Goal: Task Accomplishment & Management: Use online tool/utility

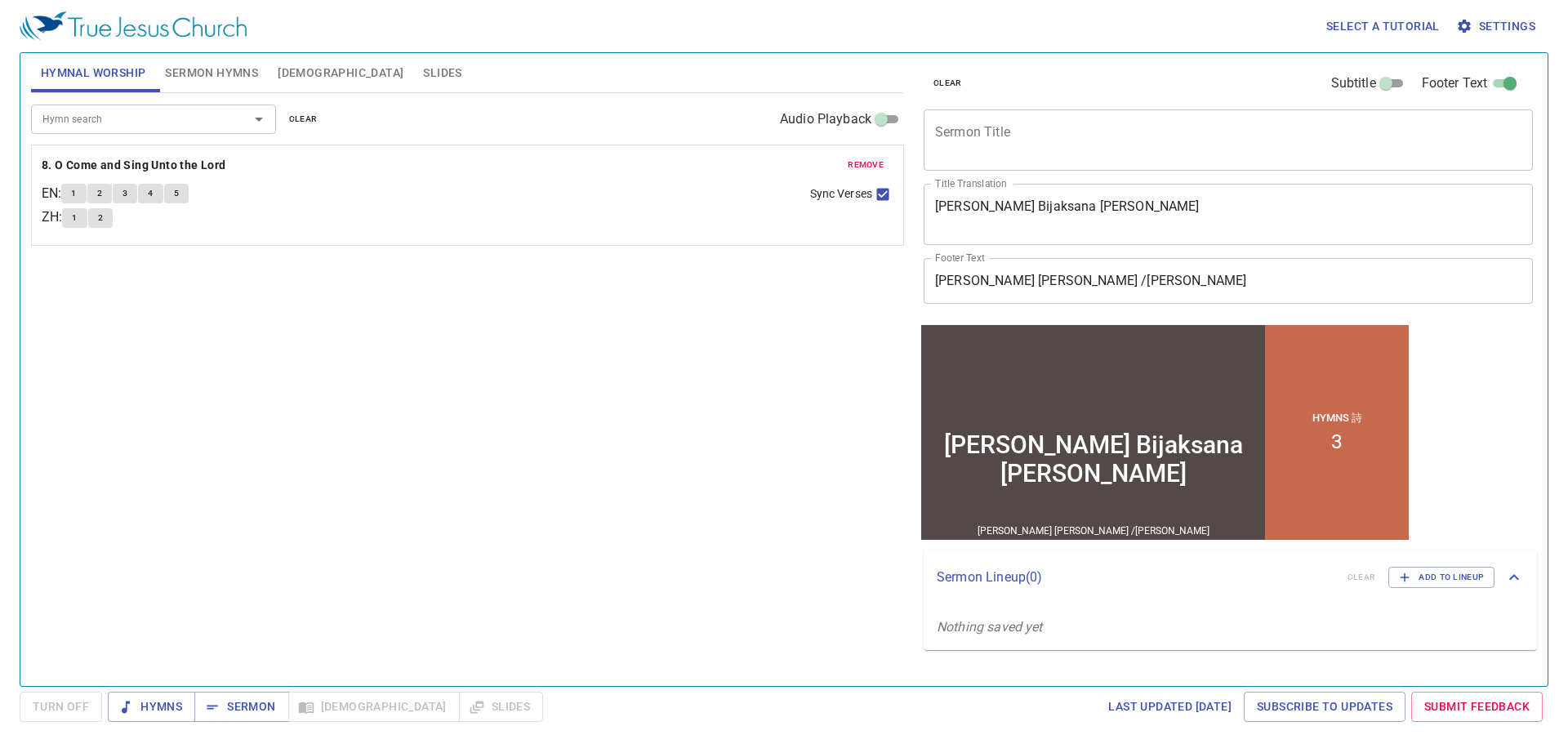
click at [1121, 443] on div "Wanita Bijaksana dan Setia" at bounding box center [1093, 458] width 336 height 57
click at [320, 707] on div "Hymns Sermon Bible Slides" at bounding box center [326, 707] width 436 height 30
click at [291, 73] on span "[DEMOGRAPHIC_DATA]" at bounding box center [340, 72] width 126 height 21
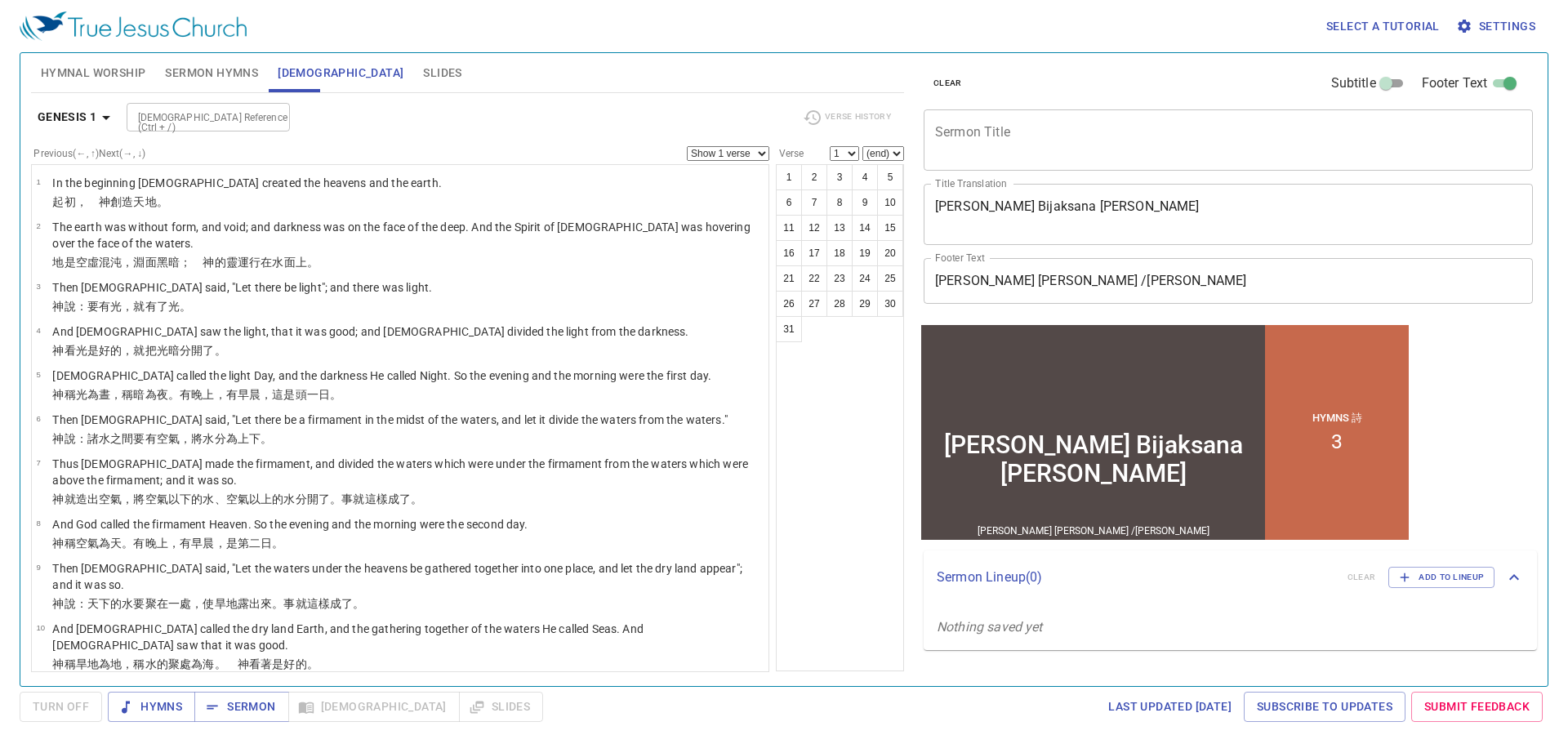
click at [230, 114] on input "[DEMOGRAPHIC_DATA] Reference (Ctrl + /)" at bounding box center [195, 117] width 127 height 19
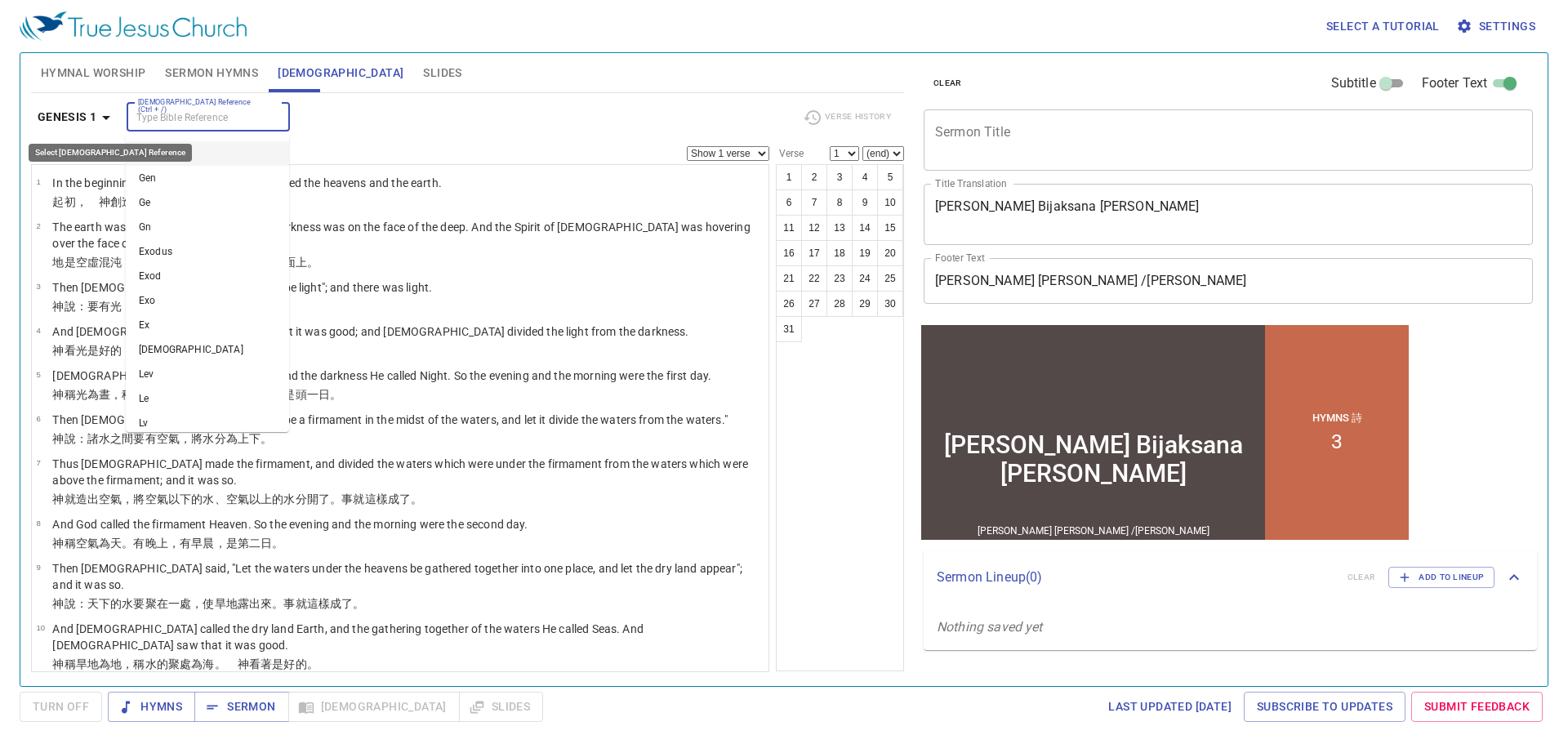
click at [97, 119] on icon "button" at bounding box center [106, 118] width 20 height 20
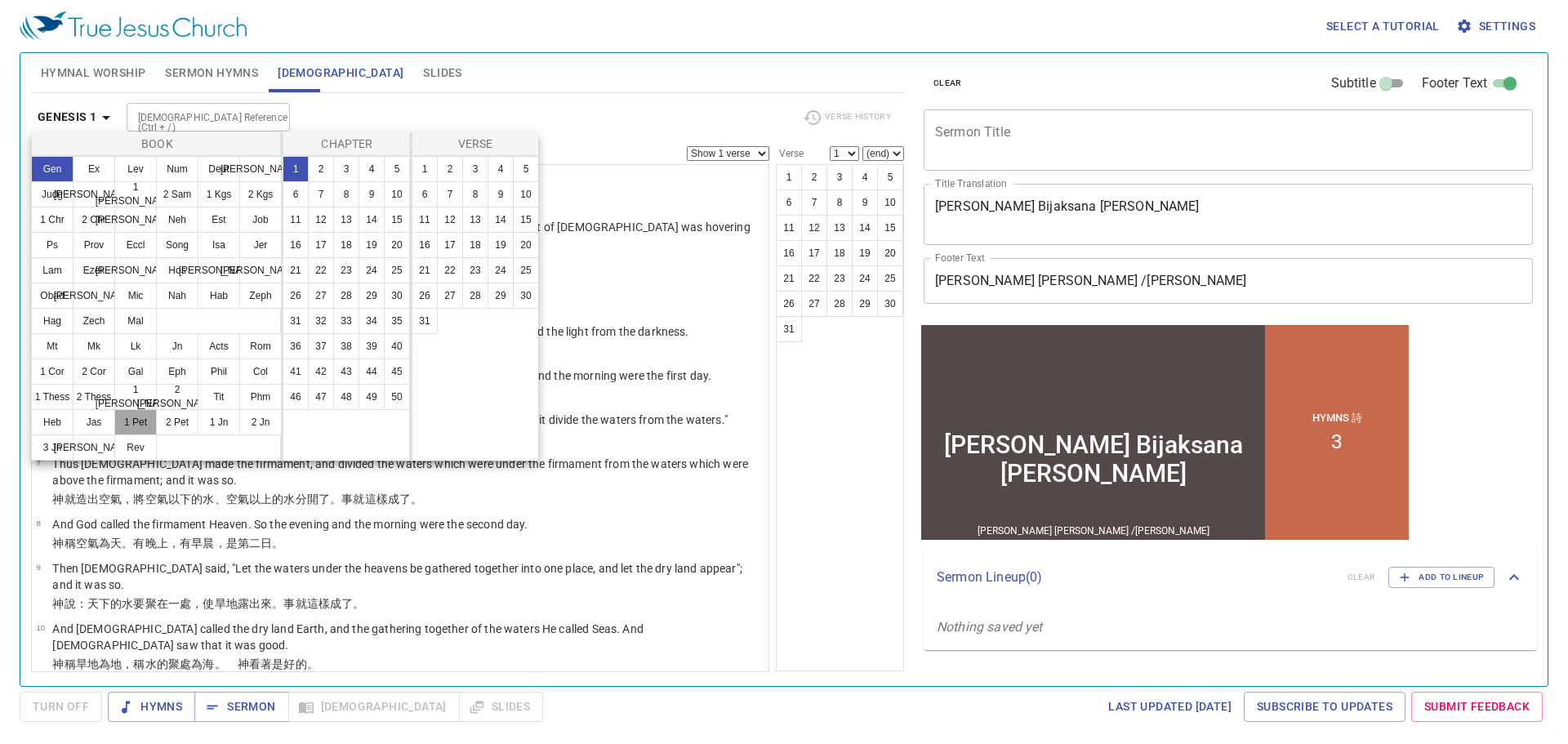
click at [142, 415] on button "1 Pet" at bounding box center [136, 422] width 43 height 26
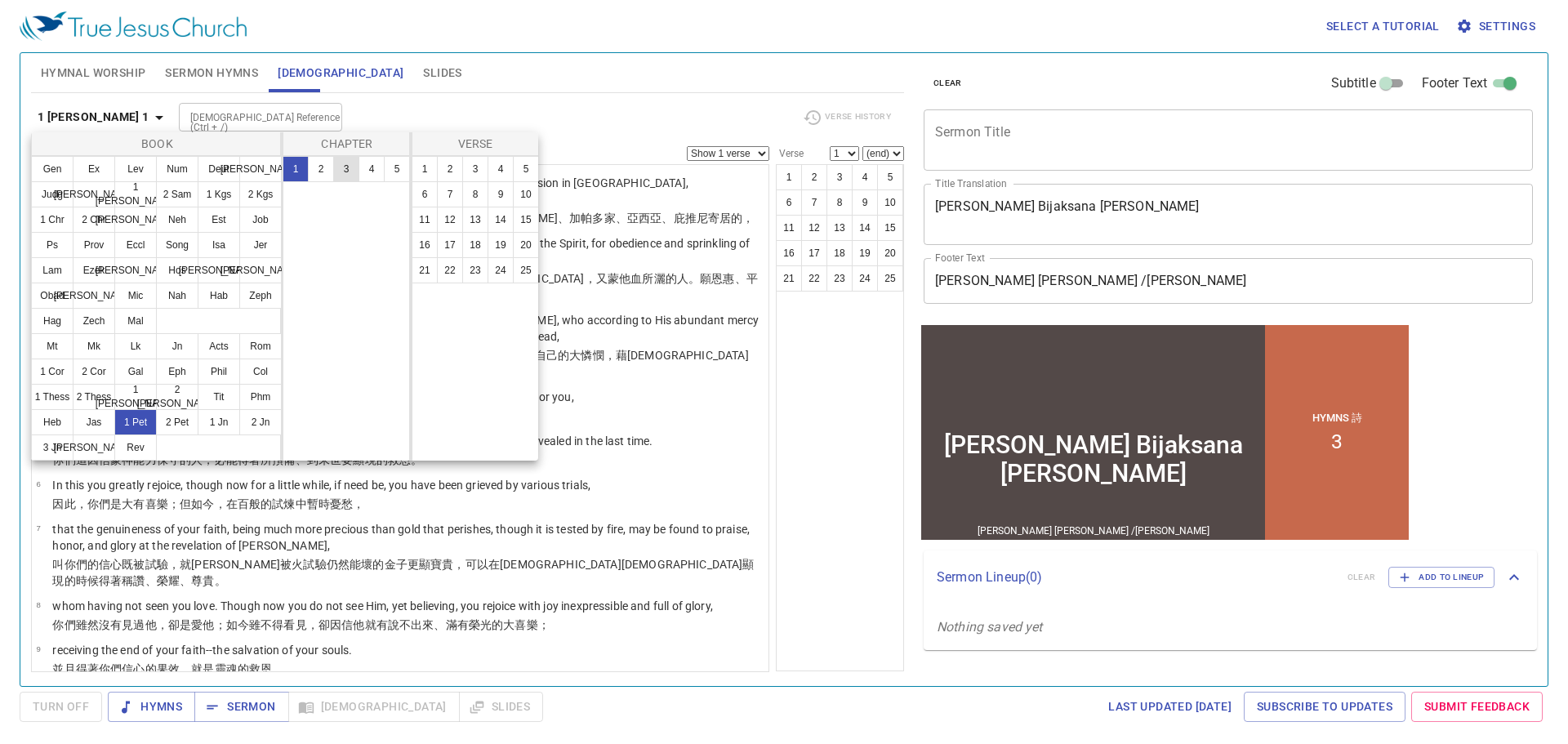
click at [345, 172] on button "3" at bounding box center [345, 169] width 26 height 26
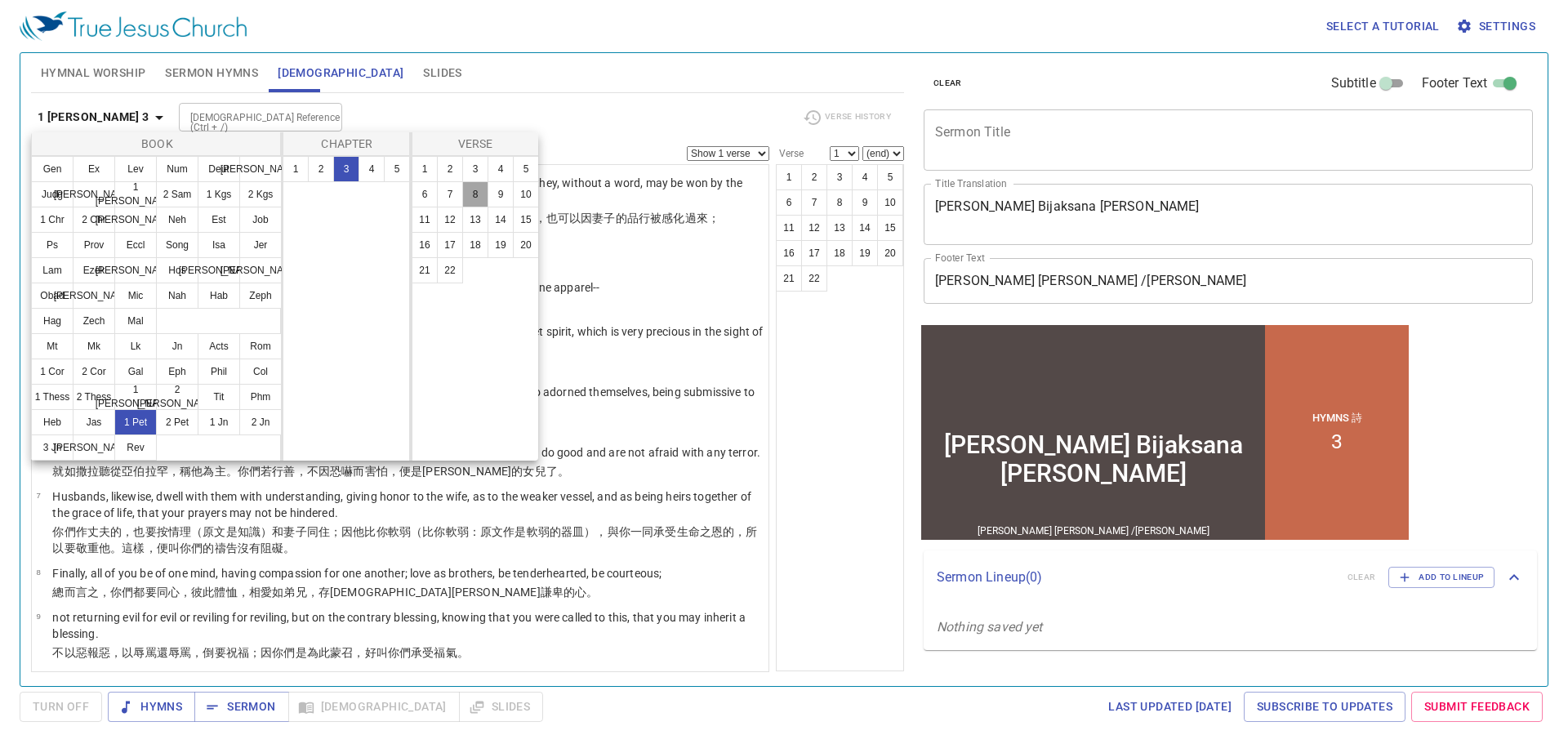
click at [476, 203] on button "8" at bounding box center [475, 194] width 26 height 26
select select "8"
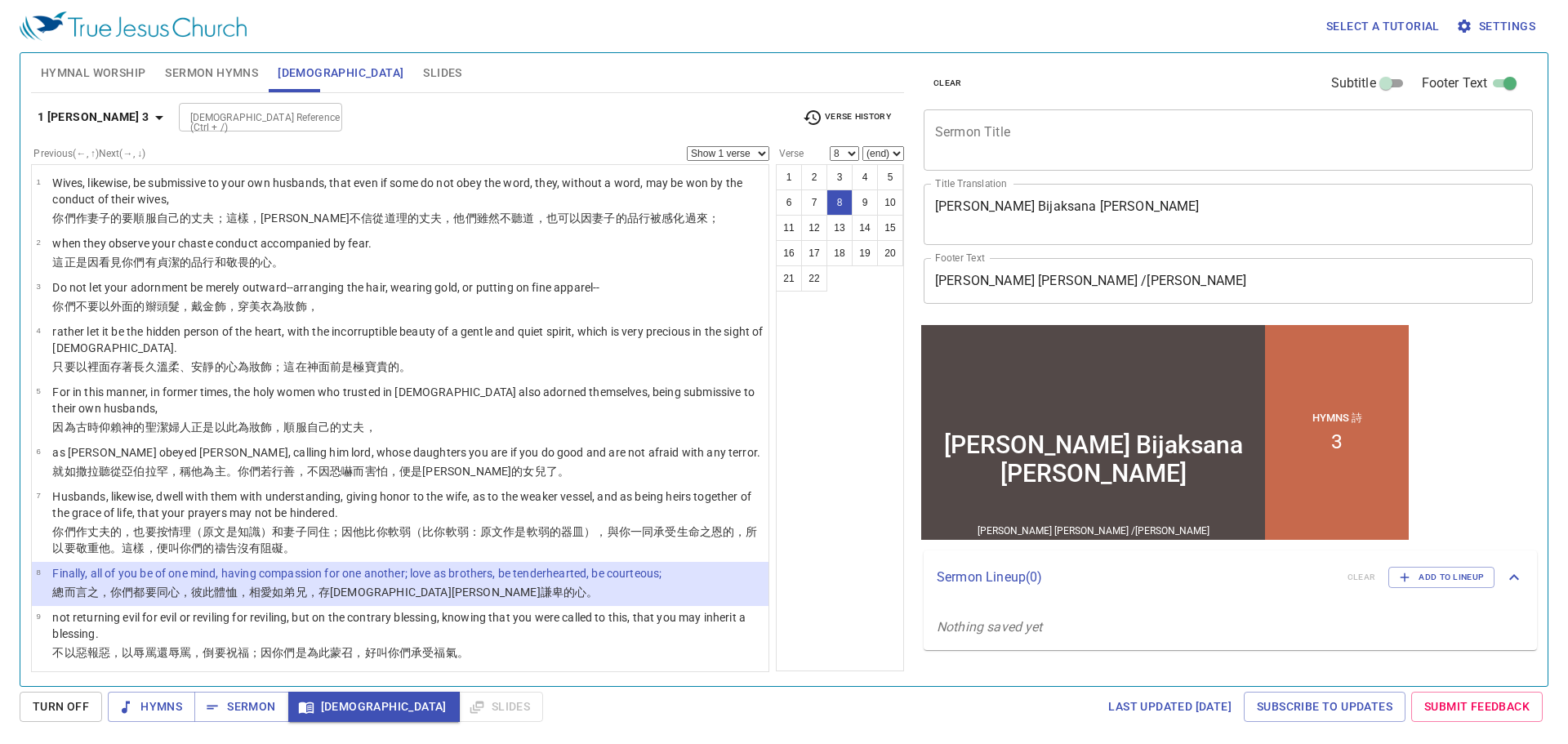
click at [756, 150] on select "Show 1 verse Show 2 verses Show 3 verses Show 4 verses Show 5 verses" at bounding box center [728, 153] width 82 height 14
select select "5"
click at [687, 146] on select "Show 1 verse Show 2 verses Show 3 verses Show 4 verses Show 5 verses" at bounding box center [728, 153] width 82 height 14
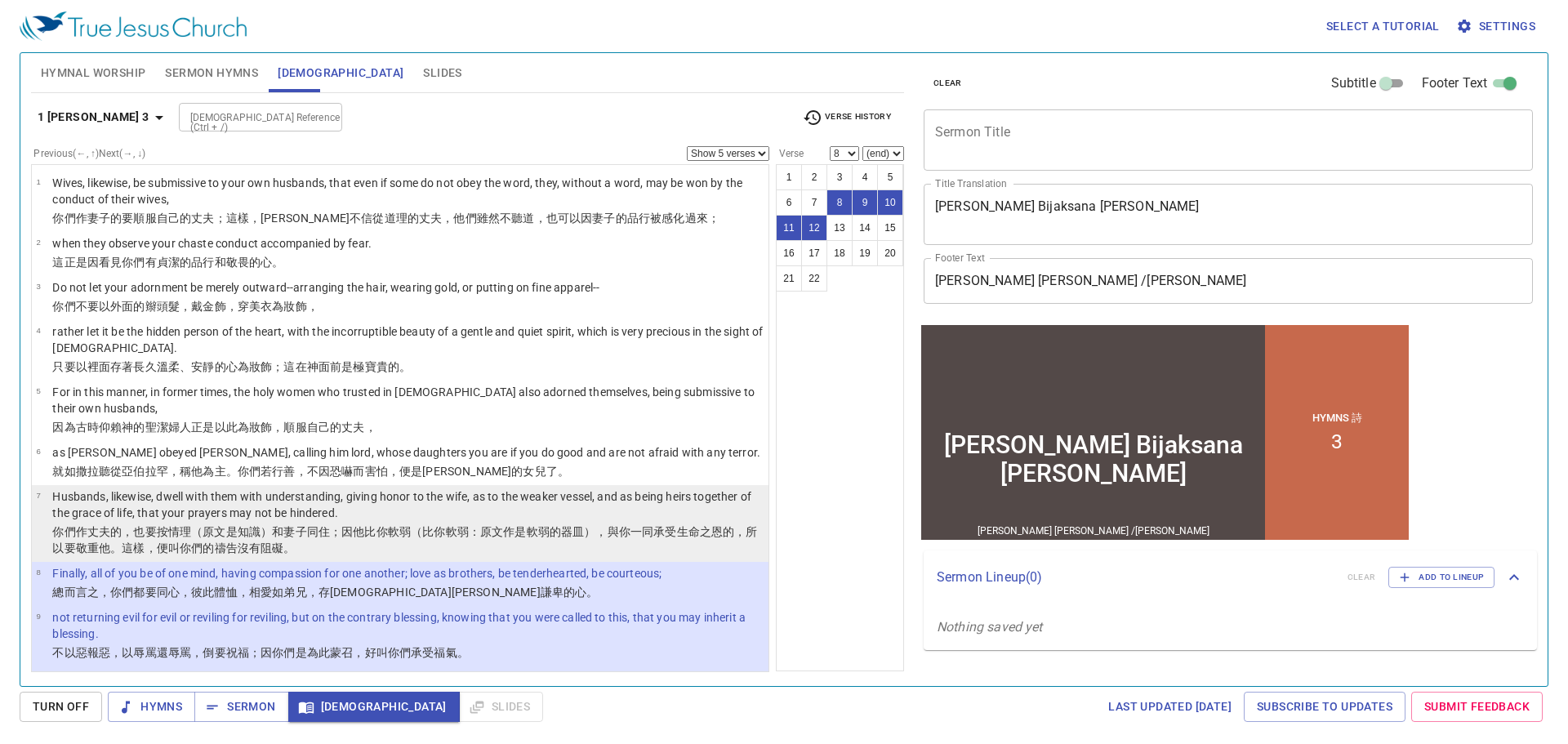
click at [220, 541] on wg1519 "你們的 禱告 沒有 阻礙 。" at bounding box center [237, 548] width 116 height 13
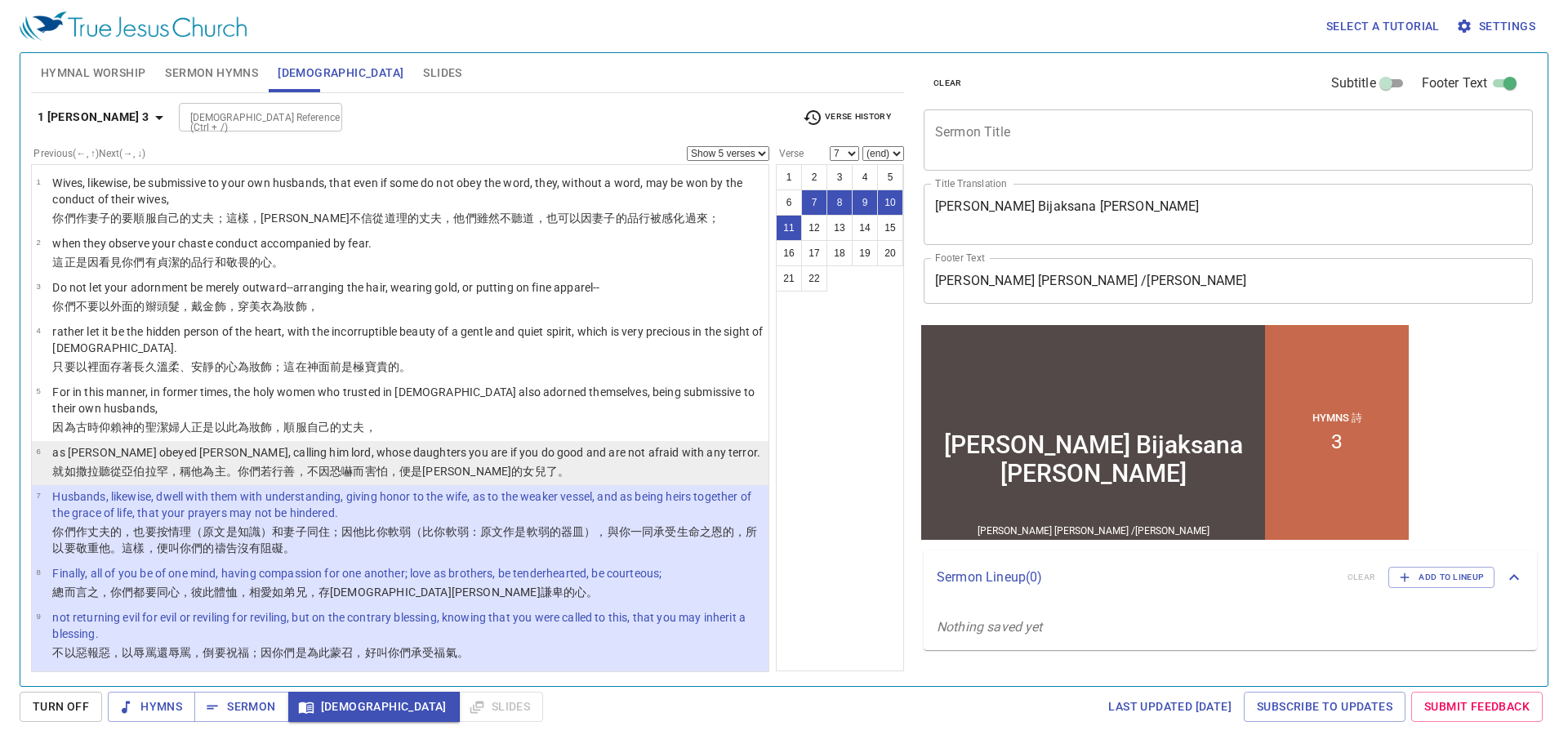
click at [240, 463] on p "就如 撒拉 聽從 亞伯拉罕 ，稱 他 為主 。你們若行善 ，不 因 恐嚇 而害怕 ，便是 撒拉的女兒 了。" at bounding box center [407, 471] width 709 height 16
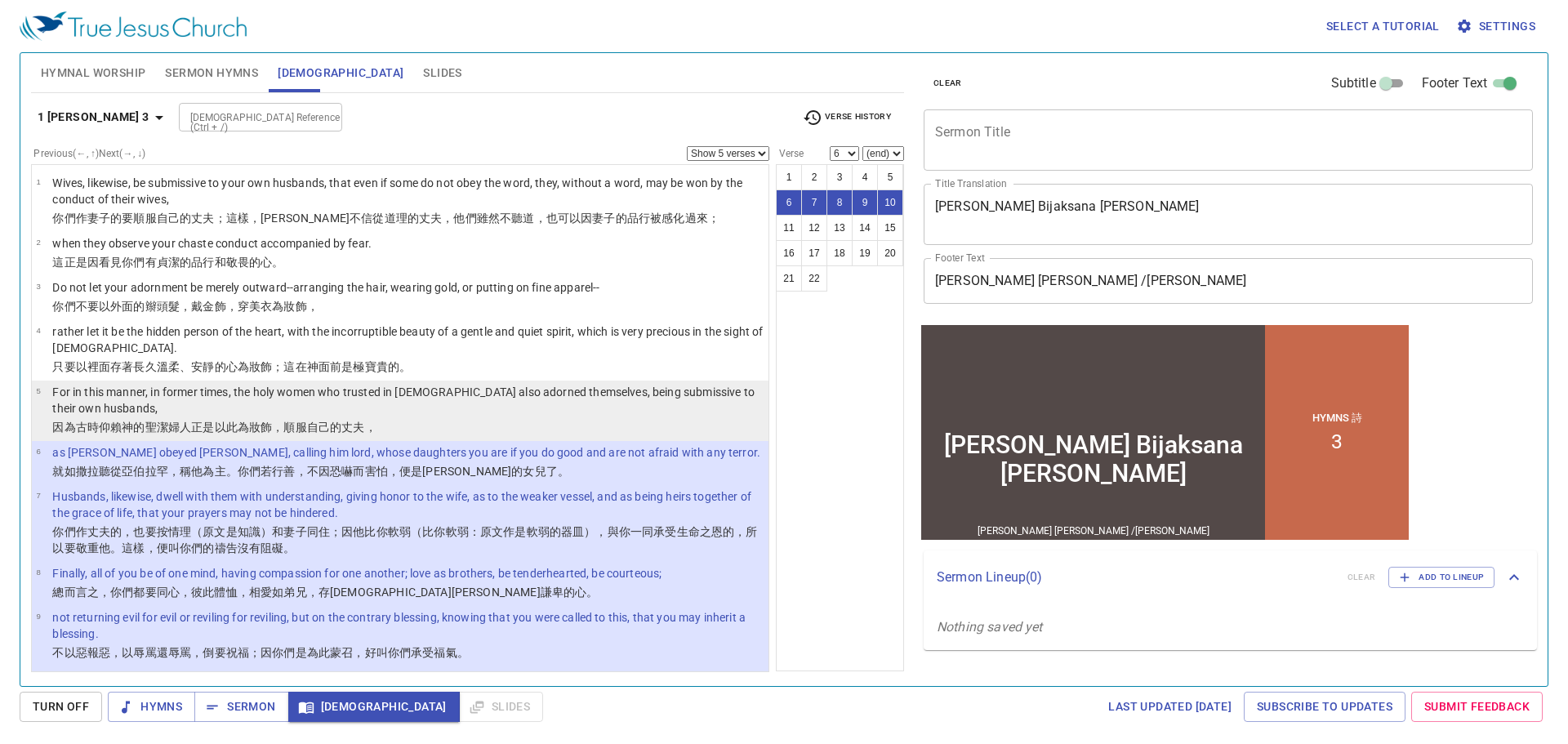
click at [268, 400] on p "For in this manner, in former times, the holy women who trusted in God also ado…" at bounding box center [408, 400] width 711 height 33
select select "5"
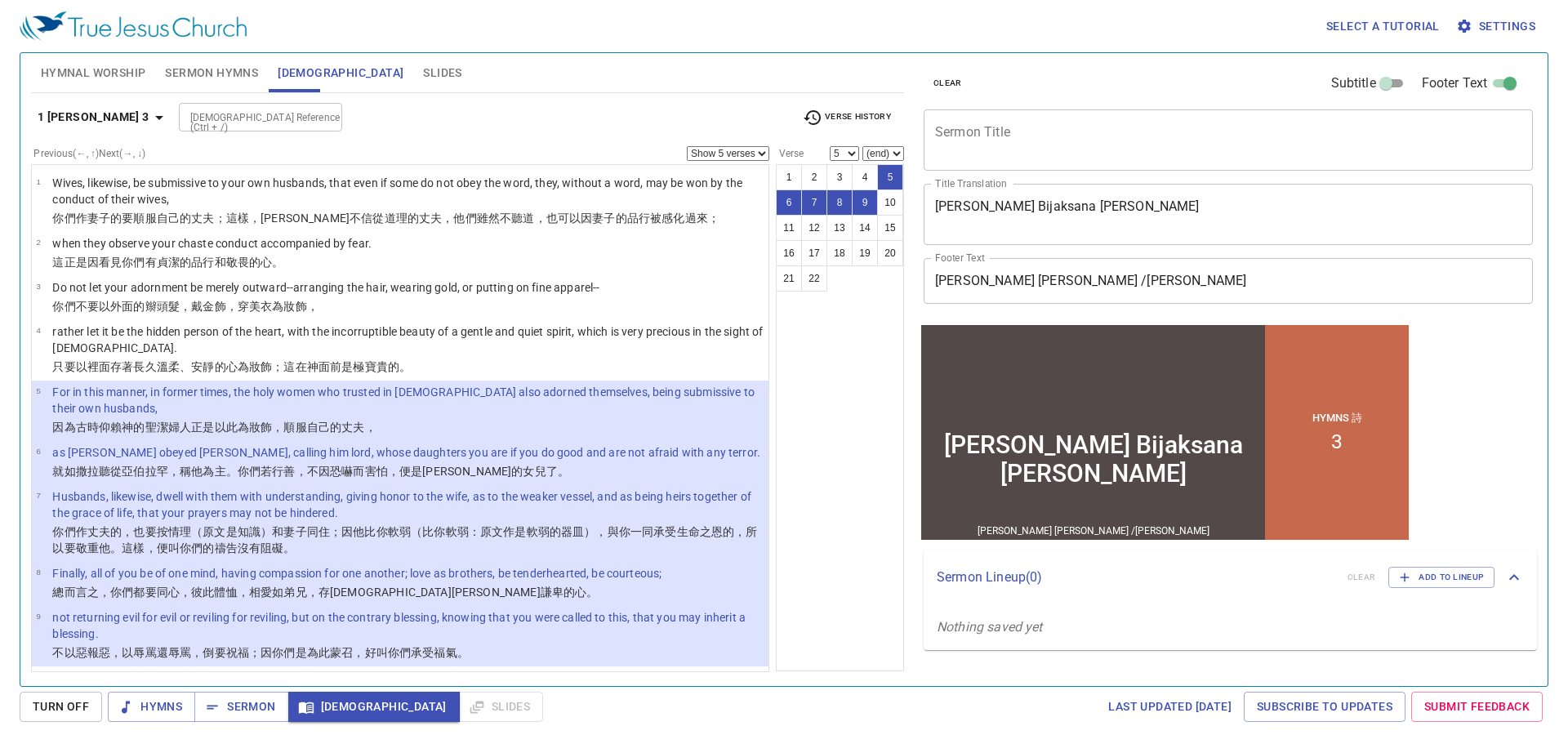
click at [1006, 140] on textarea "Sermon Title" at bounding box center [1228, 139] width 586 height 31
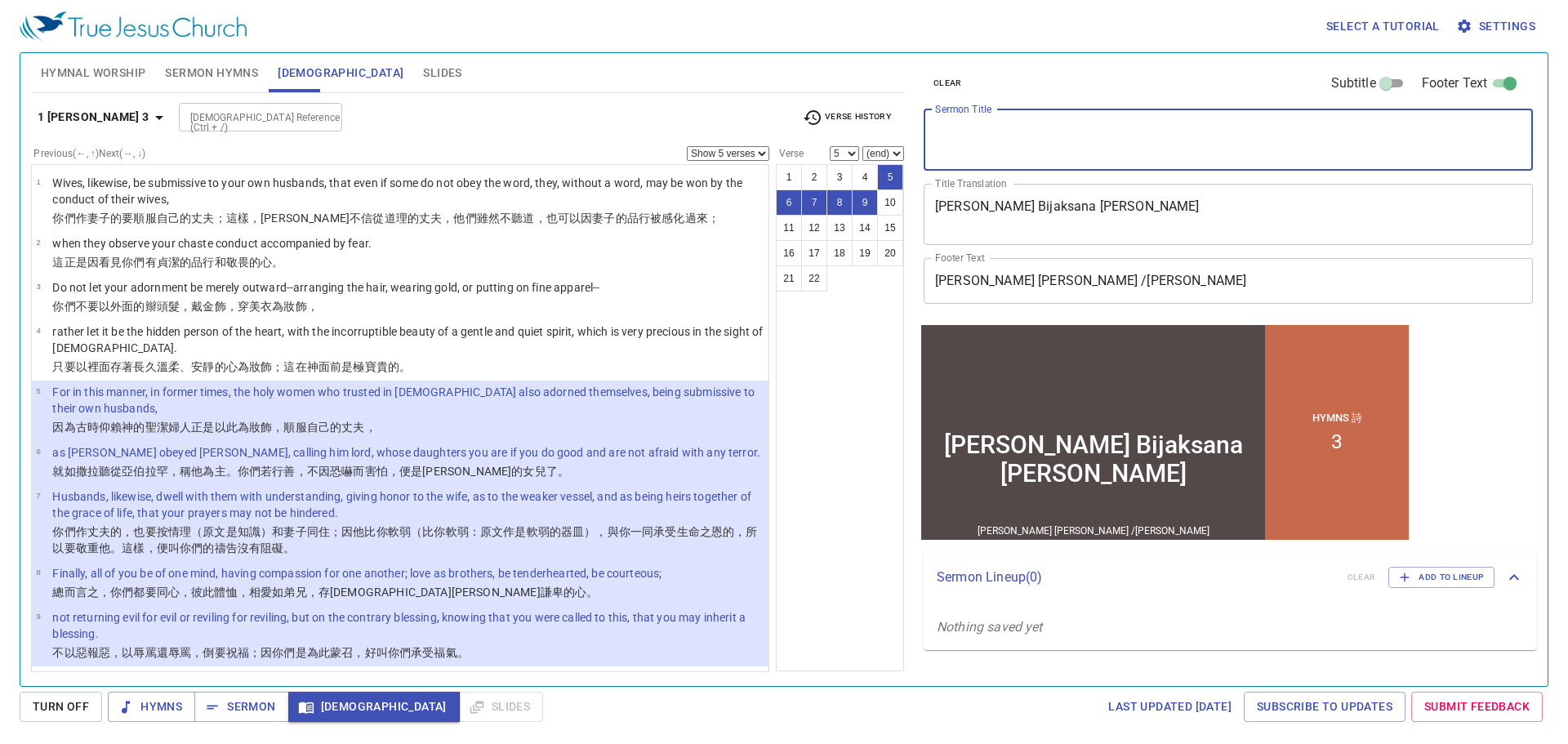
click at [1390, 87] on input "Subtitle" at bounding box center [1386, 87] width 59 height 20
checkbox input "true"
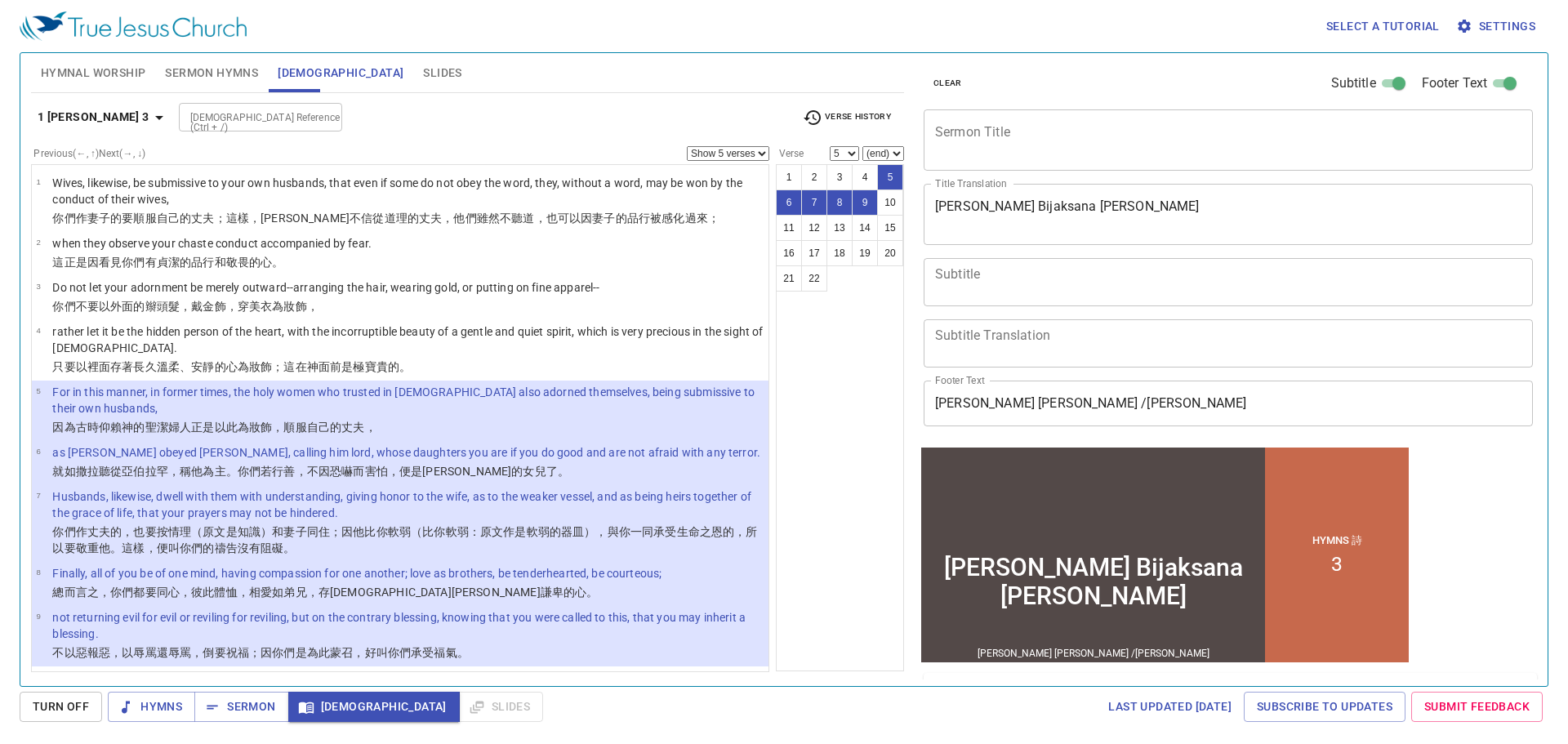
click at [1002, 282] on textarea "Subtitle" at bounding box center [1228, 281] width 586 height 31
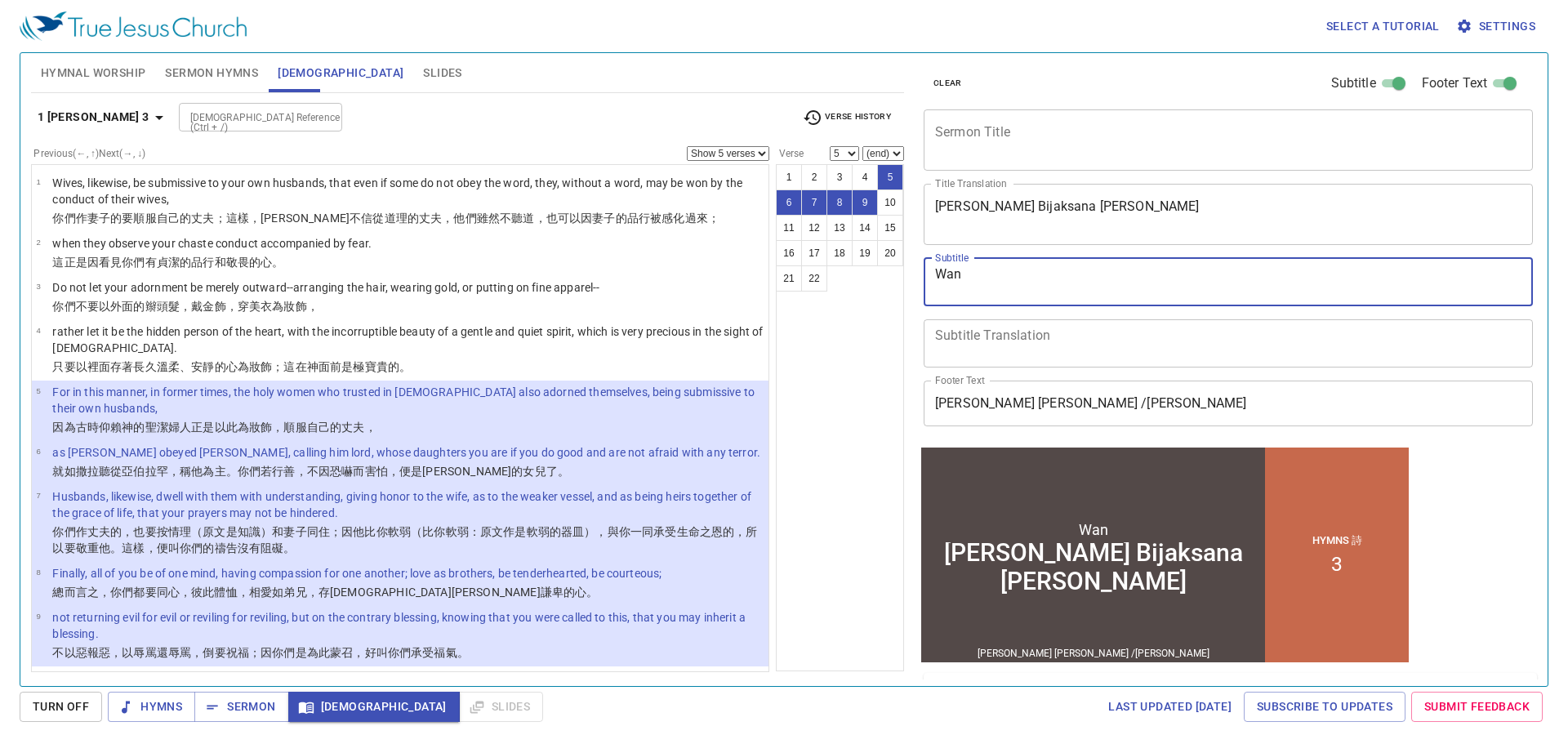
type textarea "Wani"
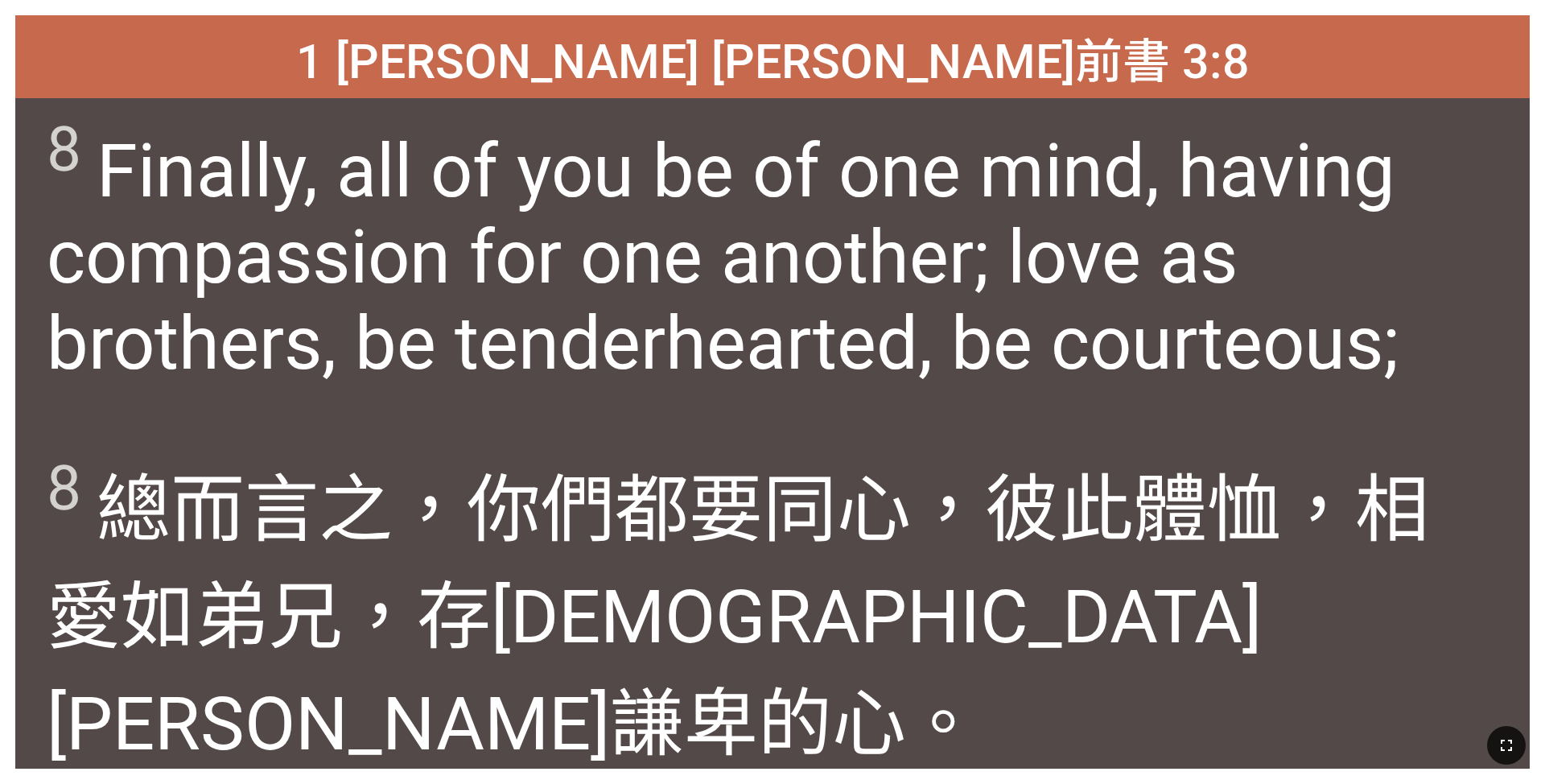
click at [643, 513] on button "button" at bounding box center [1507, 745] width 39 height 39
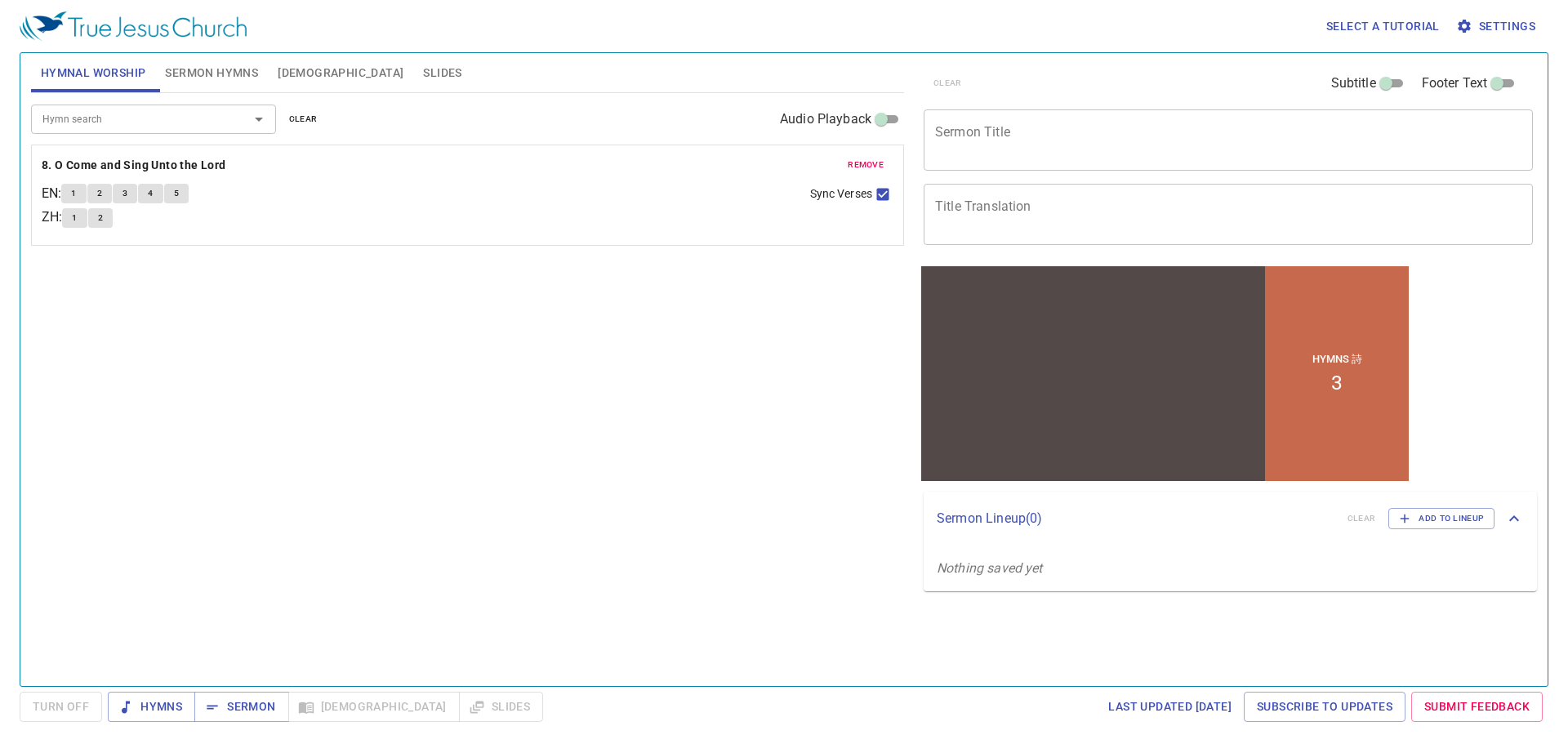
click at [1485, 17] on span "Settings" at bounding box center [1497, 26] width 76 height 21
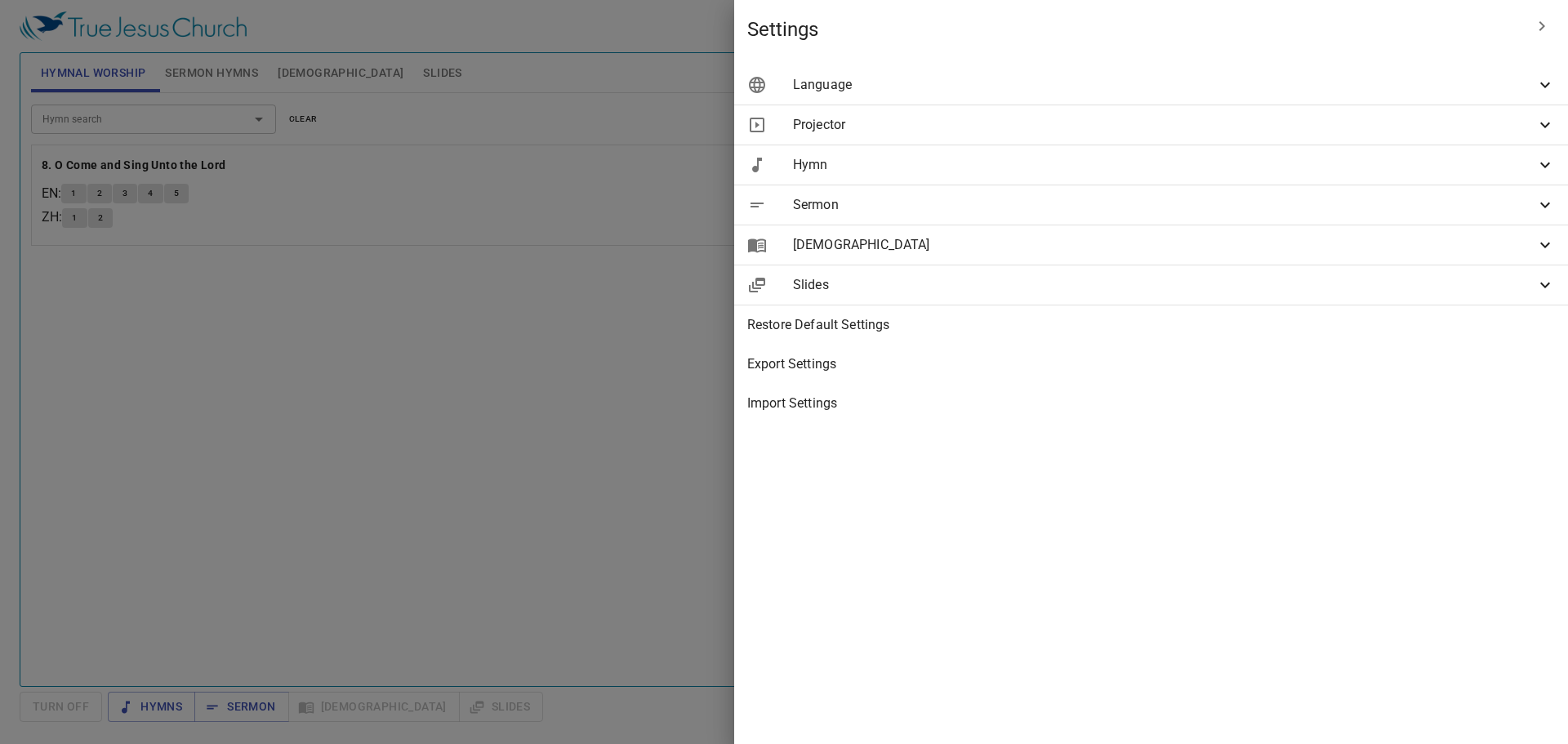
click at [1335, 68] on div "Language" at bounding box center [1151, 85] width 834 height 39
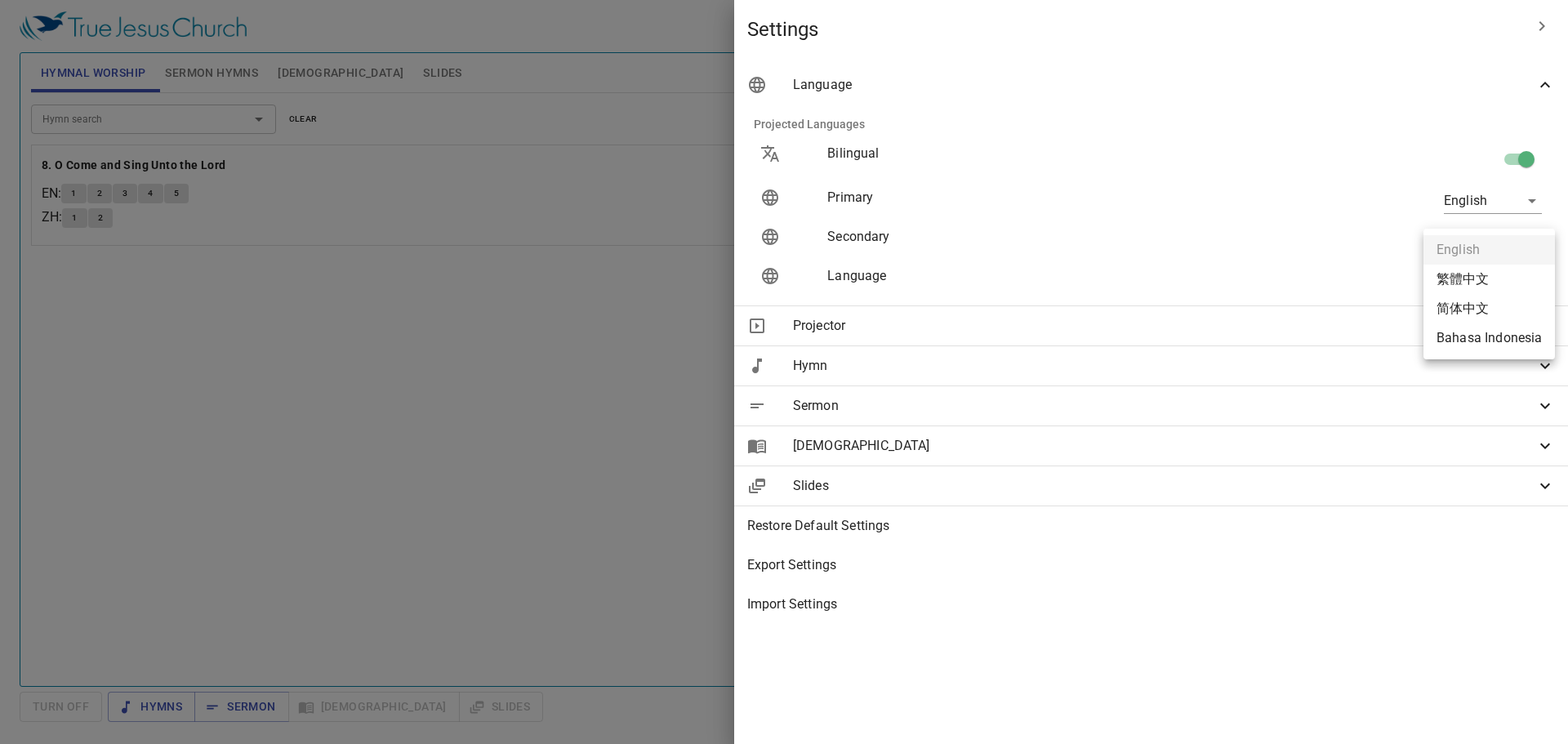
click at [1464, 282] on body "Select a tutorial Settings Hymnal Worship Sermon Hymns [DEMOGRAPHIC_DATA] Slide…" at bounding box center [784, 372] width 1568 height 744
click at [1464, 309] on li "简体中文" at bounding box center [1489, 309] width 131 height 29
type input "zh-simple"
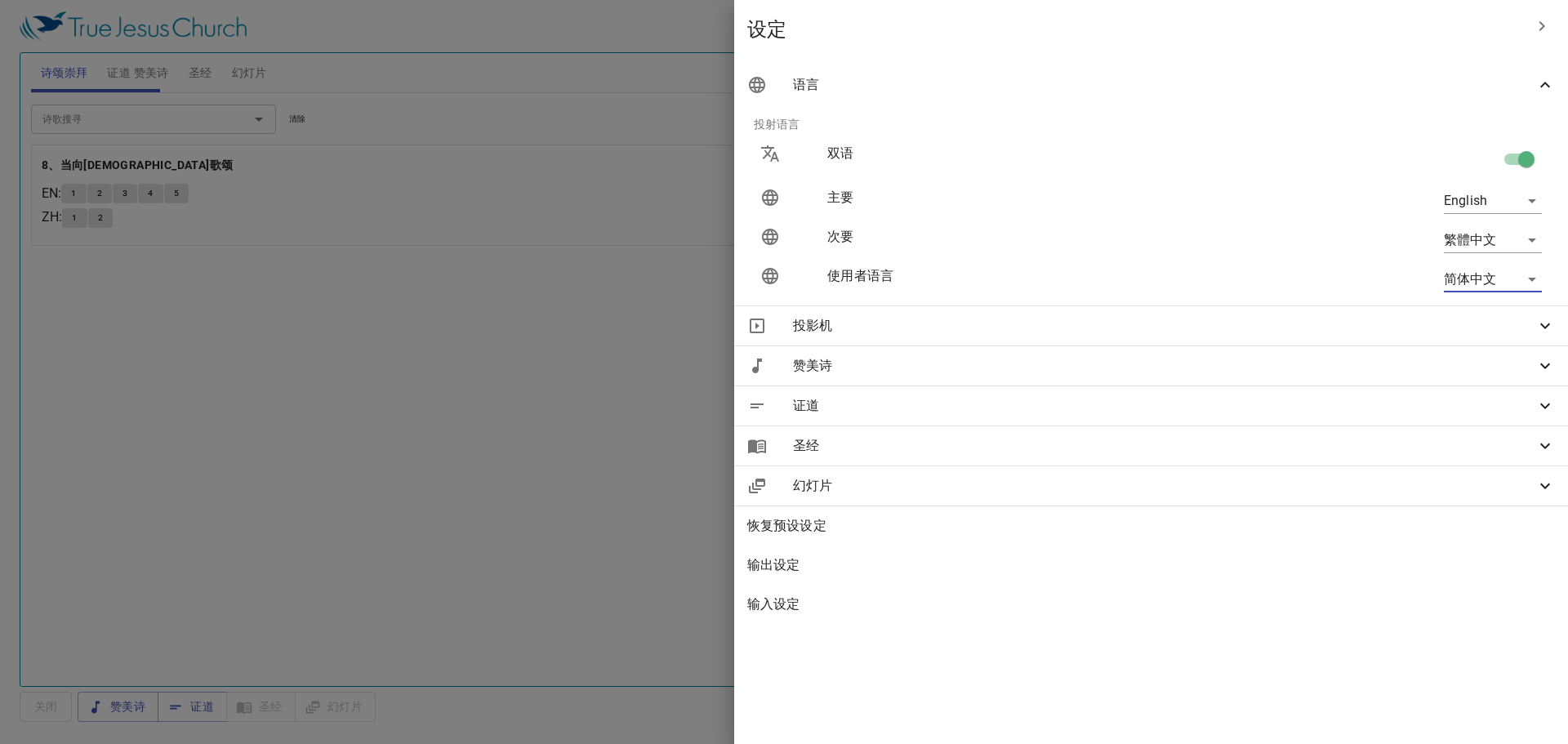
click at [1476, 236] on body "选择教程 设定 诗颂崇拜 证道 赞美诗 圣经 幻灯片 诗歌搜寻 诗歌搜寻 清除 播放音频 删除 8、当向神歌颂 EN : 1 2 3 4 5 ZH : 1 2…" at bounding box center [784, 372] width 1568 height 744
click at [1465, 321] on li "Bahasa Indonesia" at bounding box center [1489, 327] width 131 height 29
type input "id"
click at [1472, 202] on body "选择教程 设定 诗颂崇拜 证道 赞美诗 圣经 幻灯片 诗歌搜寻 诗歌搜寻 清除 播放音频 删除 8、当向神歌颂 EN : 1 2 3 4 5 ID : 1 2…" at bounding box center [784, 372] width 1568 height 744
click at [1472, 229] on li "简体中文" at bounding box center [1489, 230] width 131 height 29
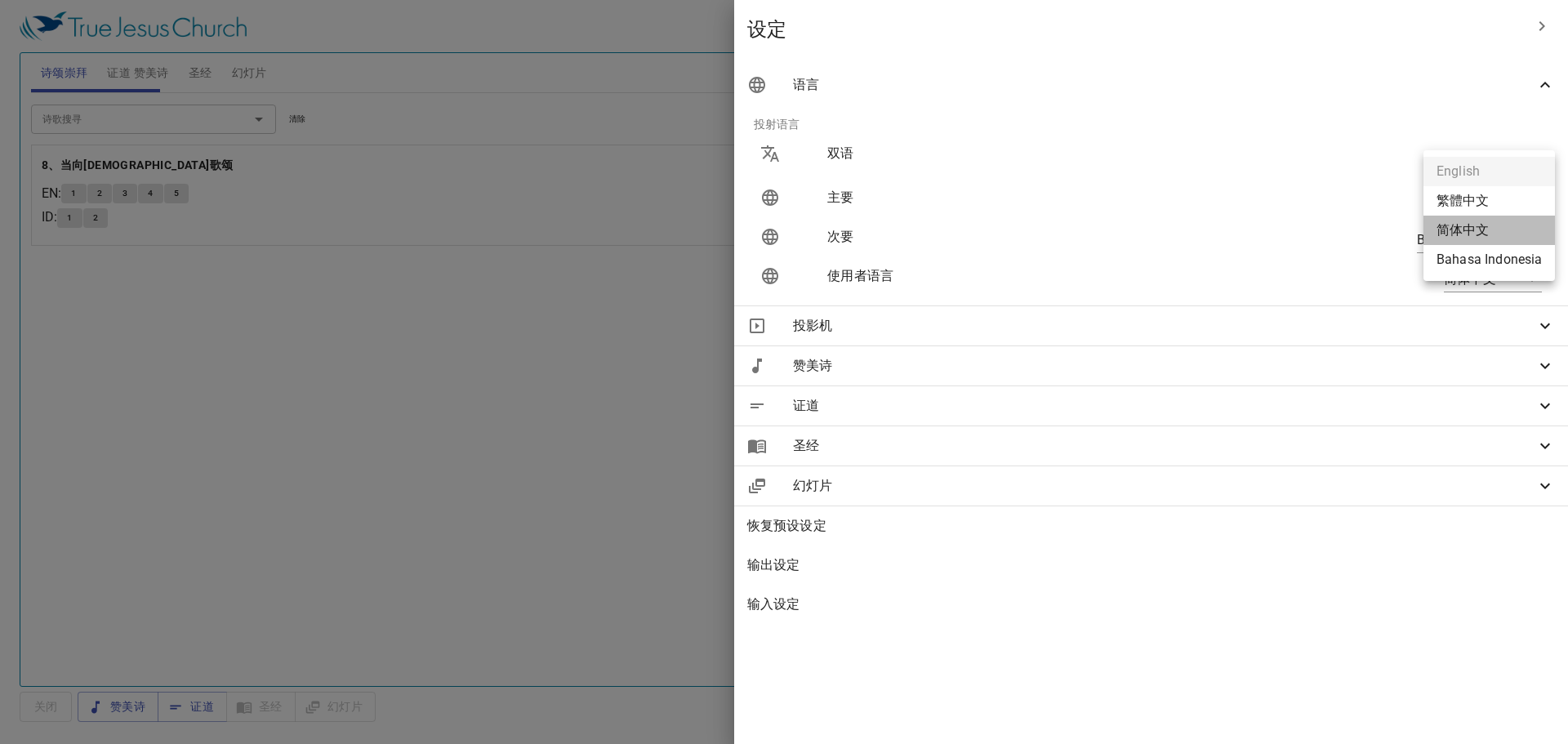
type input "zh-simple"
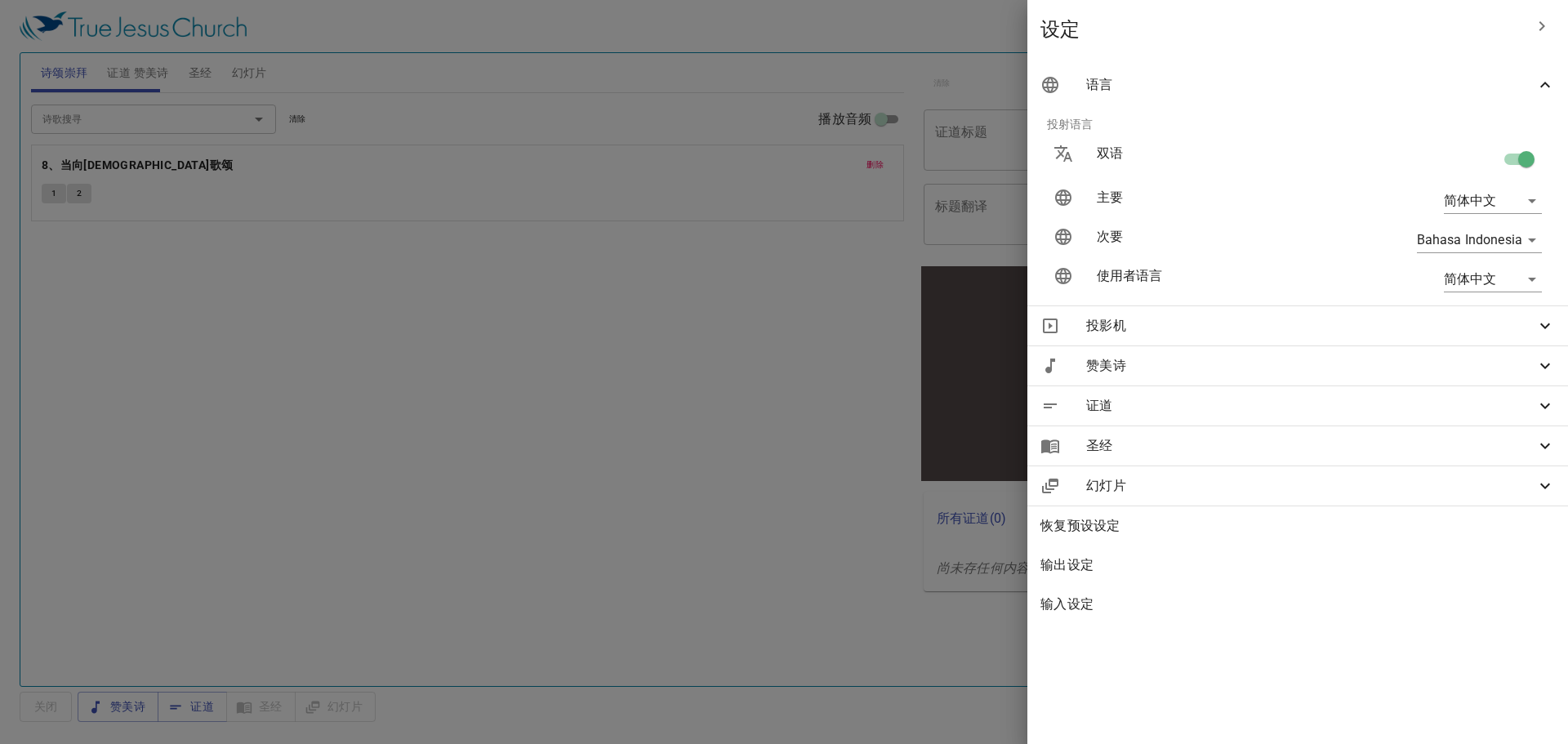
click at [681, 298] on div at bounding box center [784, 372] width 1568 height 744
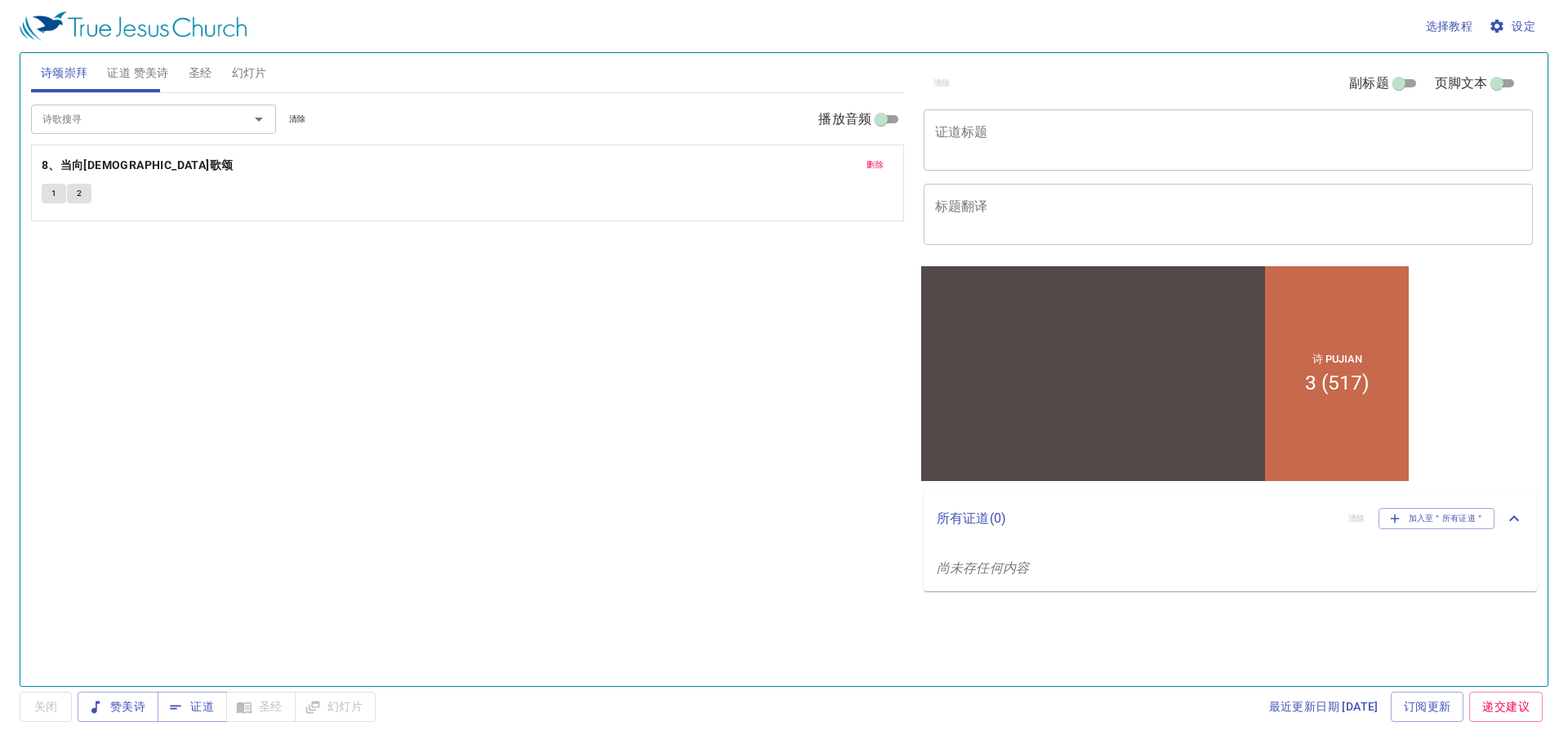
click at [130, 70] on span "证道 赞美诗" at bounding box center [137, 72] width 62 height 21
click at [66, 70] on span "诗颂崇拜" at bounding box center [64, 72] width 47 height 21
click at [128, 71] on span "证道 赞美诗" at bounding box center [137, 72] width 62 height 21
click at [207, 75] on span "圣经" at bounding box center [200, 72] width 24 height 21
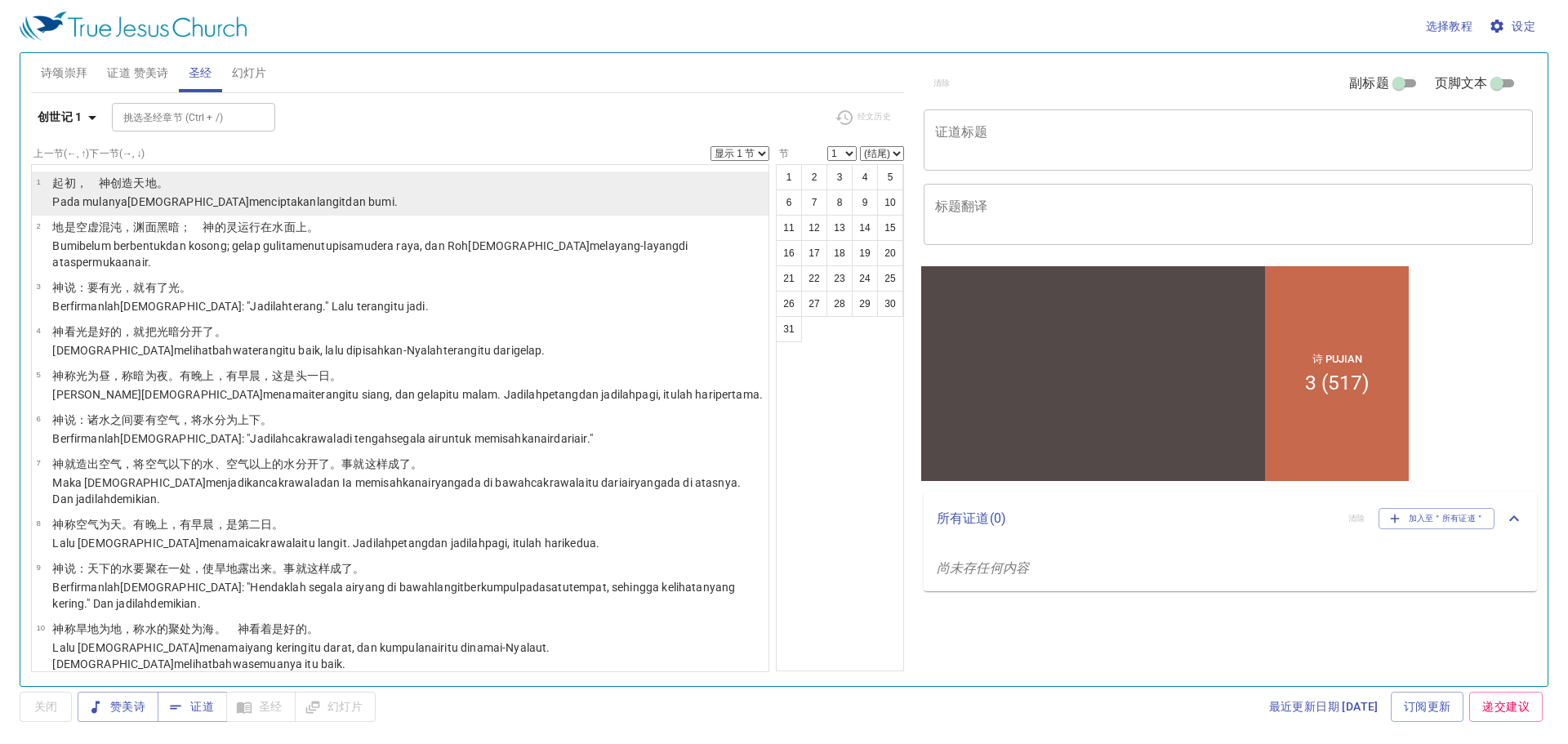
click at [249, 195] on wh430 "menciptakan langit [PERSON_NAME] bumi ." at bounding box center [323, 202] width 149 height 13
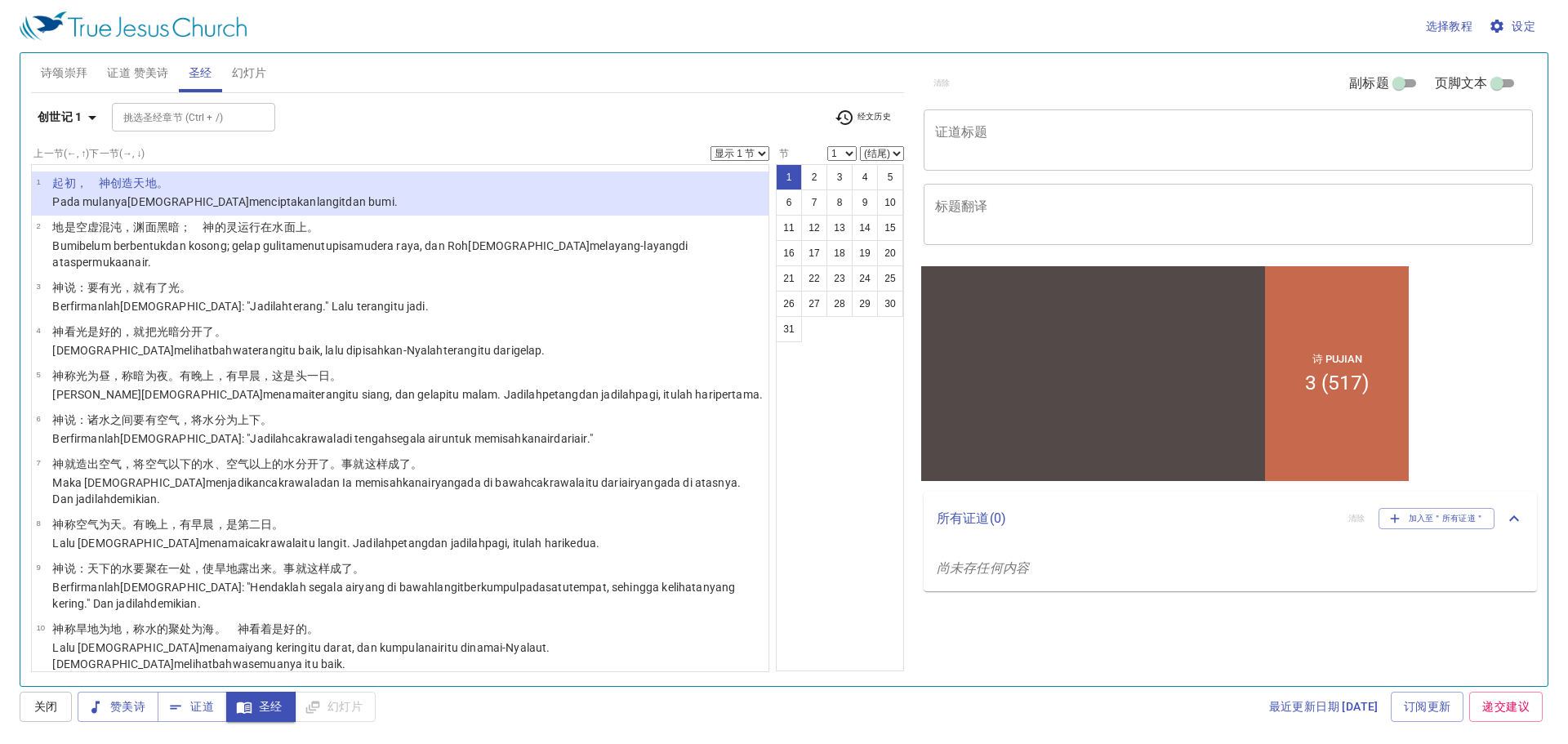
click at [743, 152] on select "显示 1 节 显示 2 节 显示 3 节 显示 4 节 显示 5 节" at bounding box center [740, 153] width 59 height 14
select select "5"
click at [710, 146] on select "显示 1 节 显示 2 节 显示 3 节 显示 4 节 显示 5 节" at bounding box center [740, 153] width 59 height 14
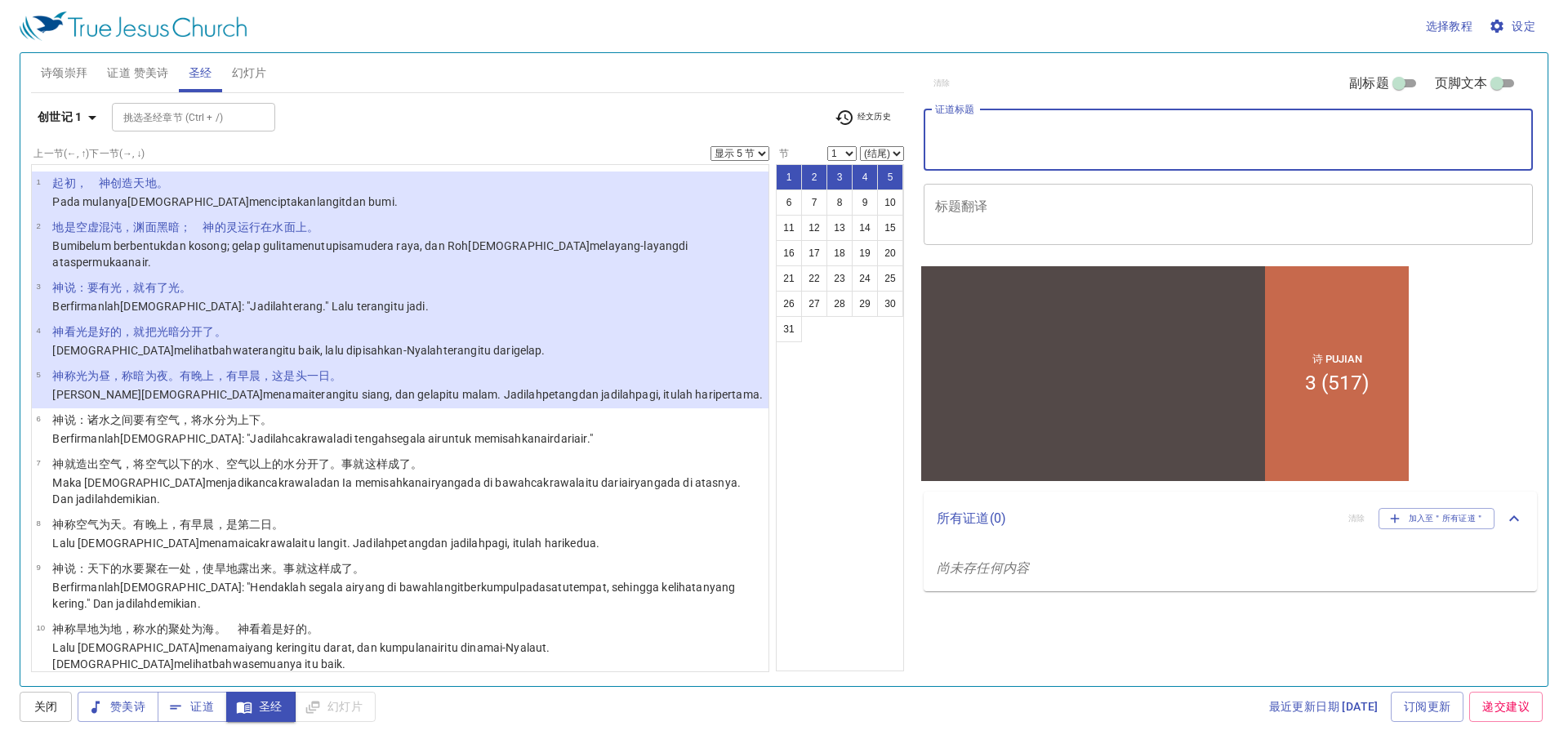
click at [1059, 140] on textarea "证道标题" at bounding box center [1228, 139] width 586 height 31
type textarea "d"
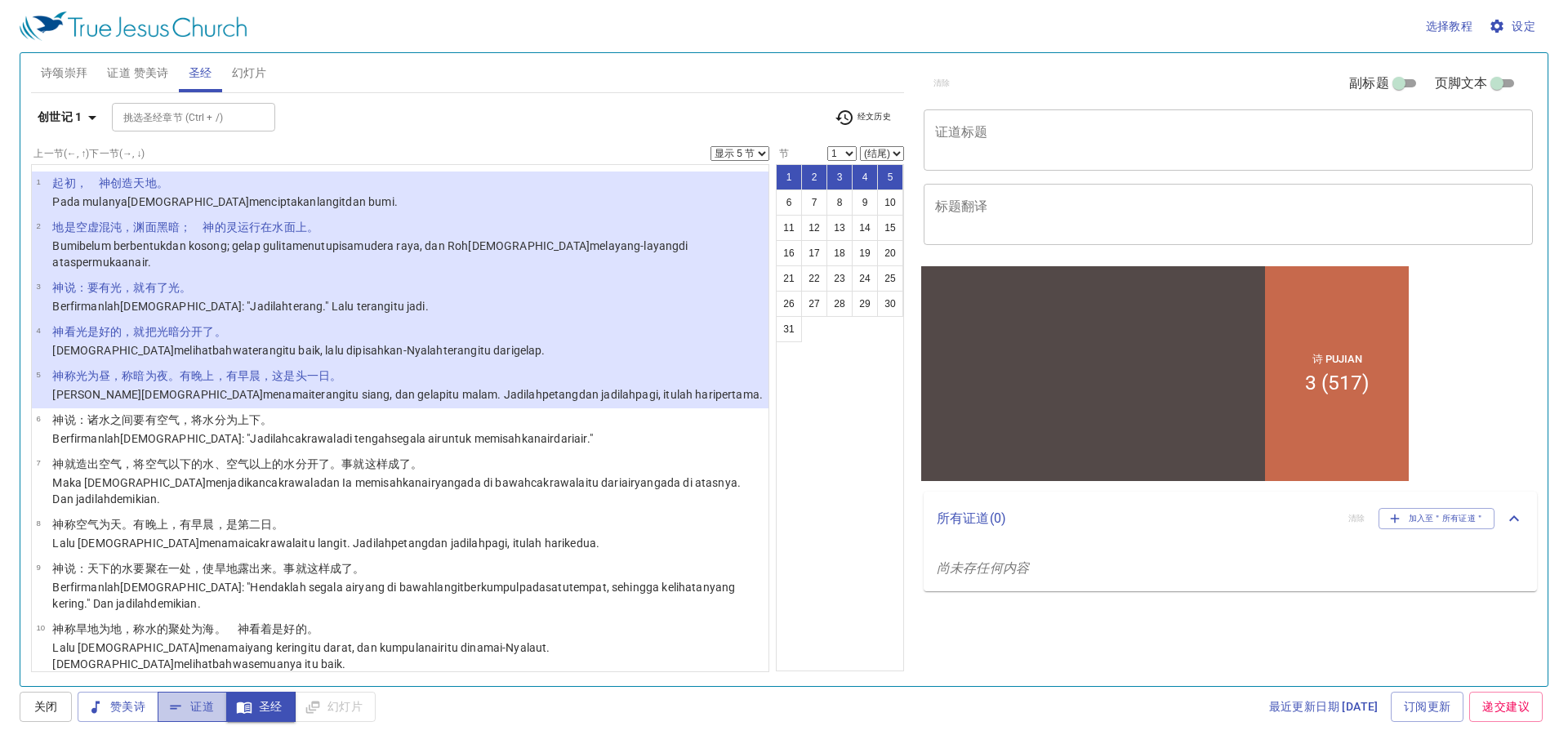
click at [187, 700] on span "证道" at bounding box center [192, 707] width 44 height 21
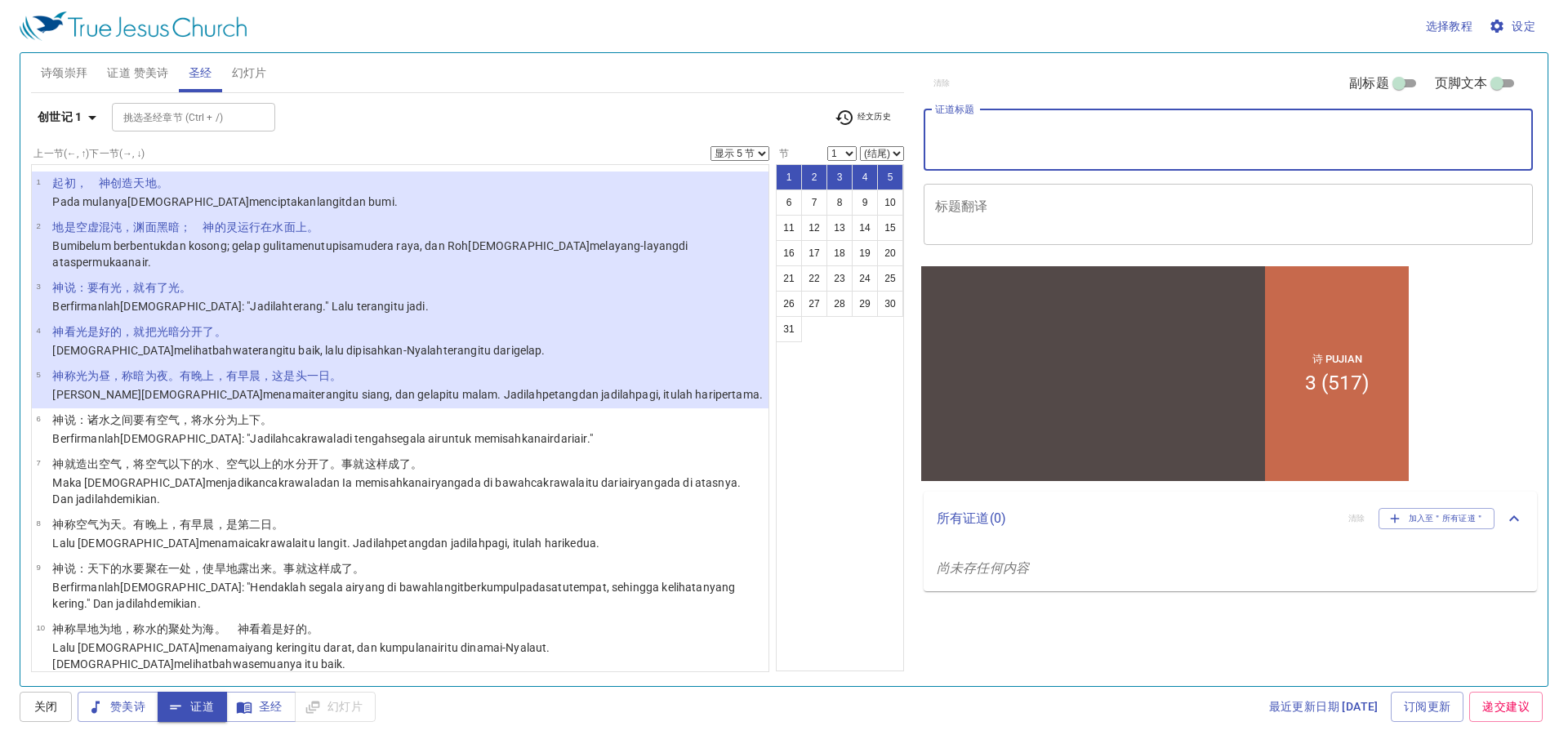
click at [1131, 141] on textarea "证道标题" at bounding box center [1228, 139] width 586 height 31
type textarea "f"
type textarea "d"
click at [850, 498] on div "1 2 3 4 5 6 7 8 9 10 11 12 13 14 15 16 17 18 19 20 21 22 23 24 25 26 27 28 29 3…" at bounding box center [841, 417] width 129 height 507
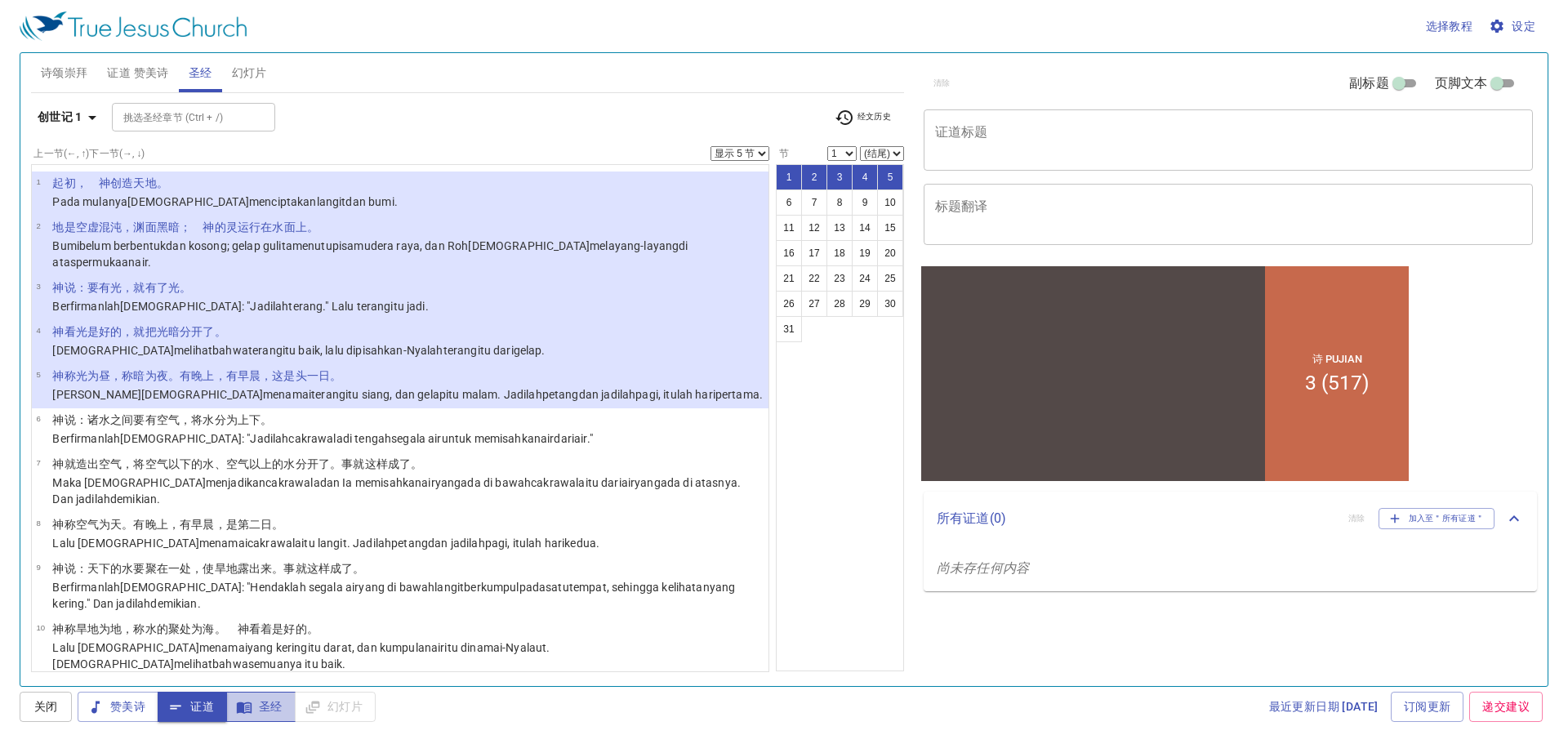
click at [258, 700] on span "圣经" at bounding box center [261, 707] width 44 height 21
click at [334, 276] on li "3 [DEMOGRAPHIC_DATA] 说 ：要[PERSON_NAME] ，就有了光 。 Berfirmanlah [DEMOGRAPHIC_DATA] …" at bounding box center [401, 297] width 737 height 44
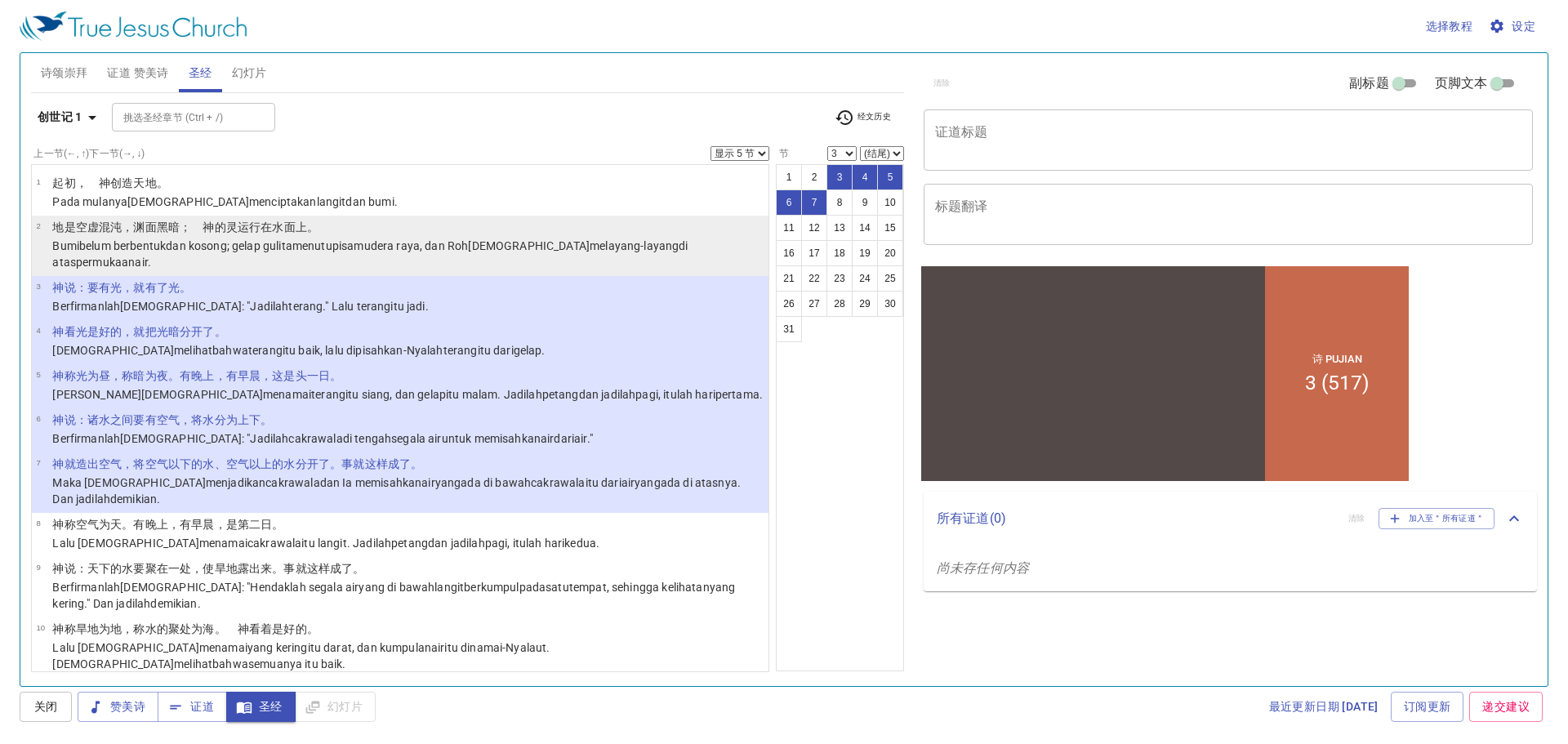
click at [313, 229] on wh5921 "。" at bounding box center [312, 227] width 12 height 13
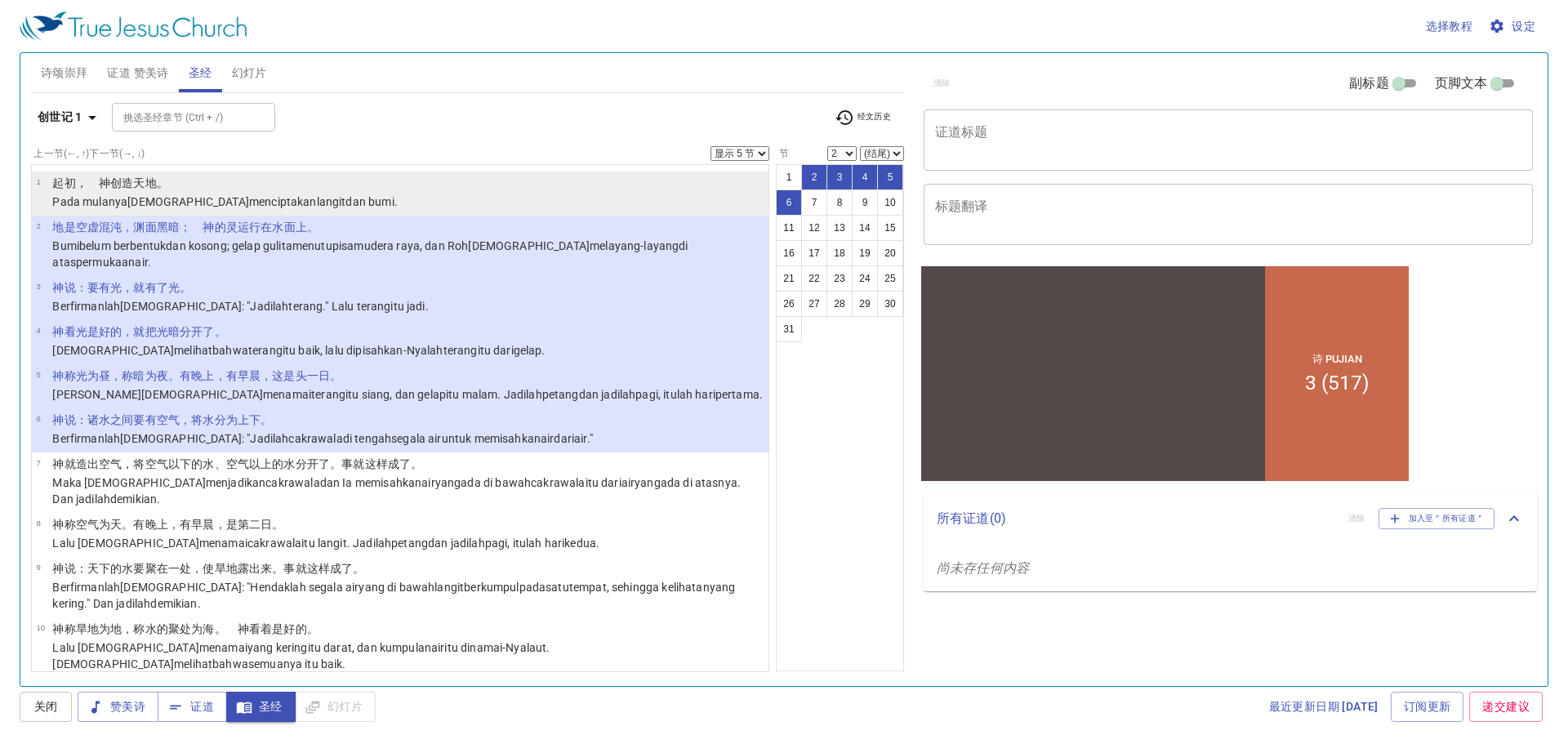
click at [313, 202] on li "1 ﻿起初 ，　[DEMOGRAPHIC_DATA] 创造 天 地 。 Pada mulanya [DEMOGRAPHIC_DATA] menciptakan…" at bounding box center [401, 193] width 737 height 44
select select "1"
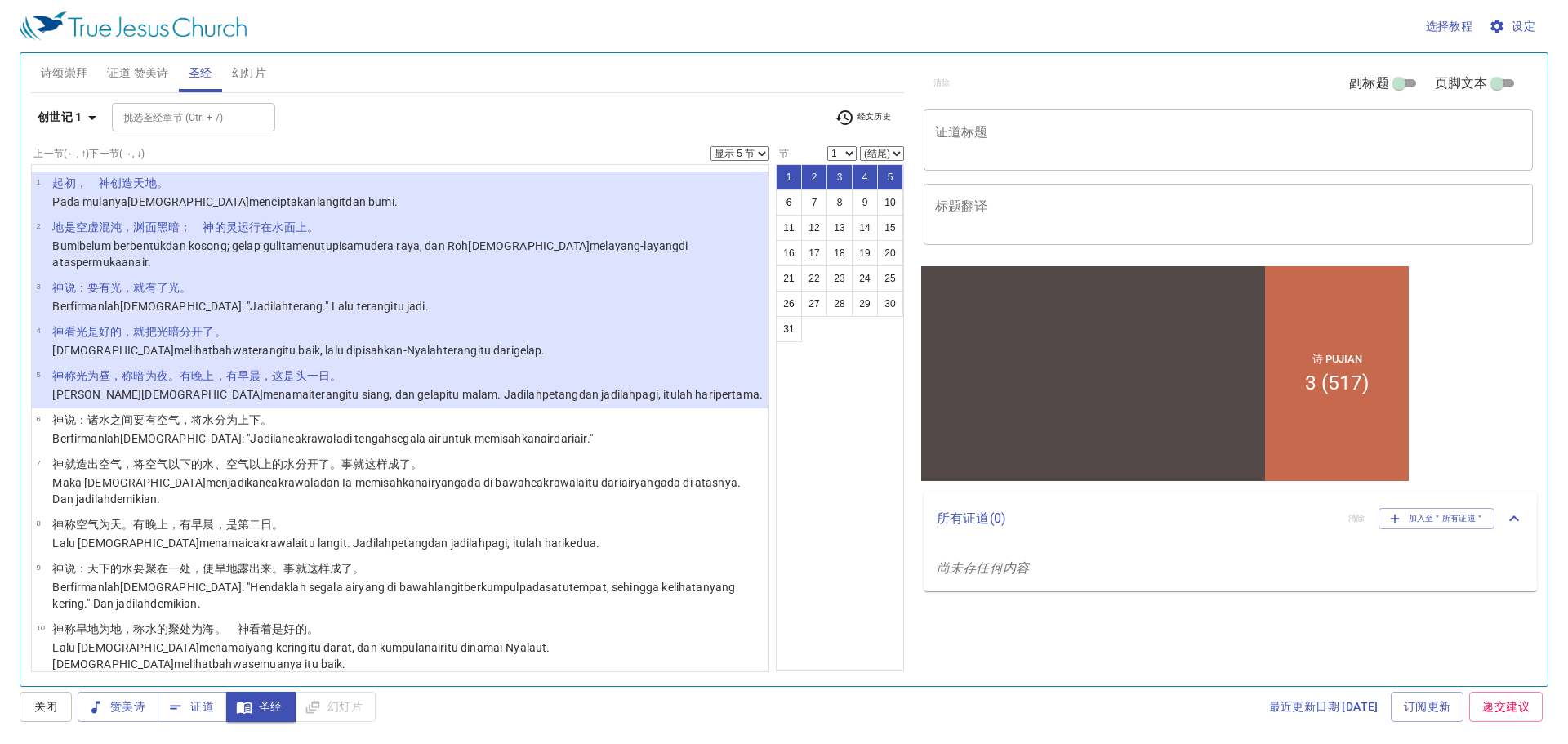
click at [728, 158] on select "显示 1 节 显示 2 节 显示 3 节 显示 4 节 显示 5 节" at bounding box center [740, 153] width 59 height 14
select select "1"
click at [710, 146] on select "显示 1 节 显示 2 节 显示 3 节 显示 4 节 显示 5 节" at bounding box center [740, 153] width 59 height 14
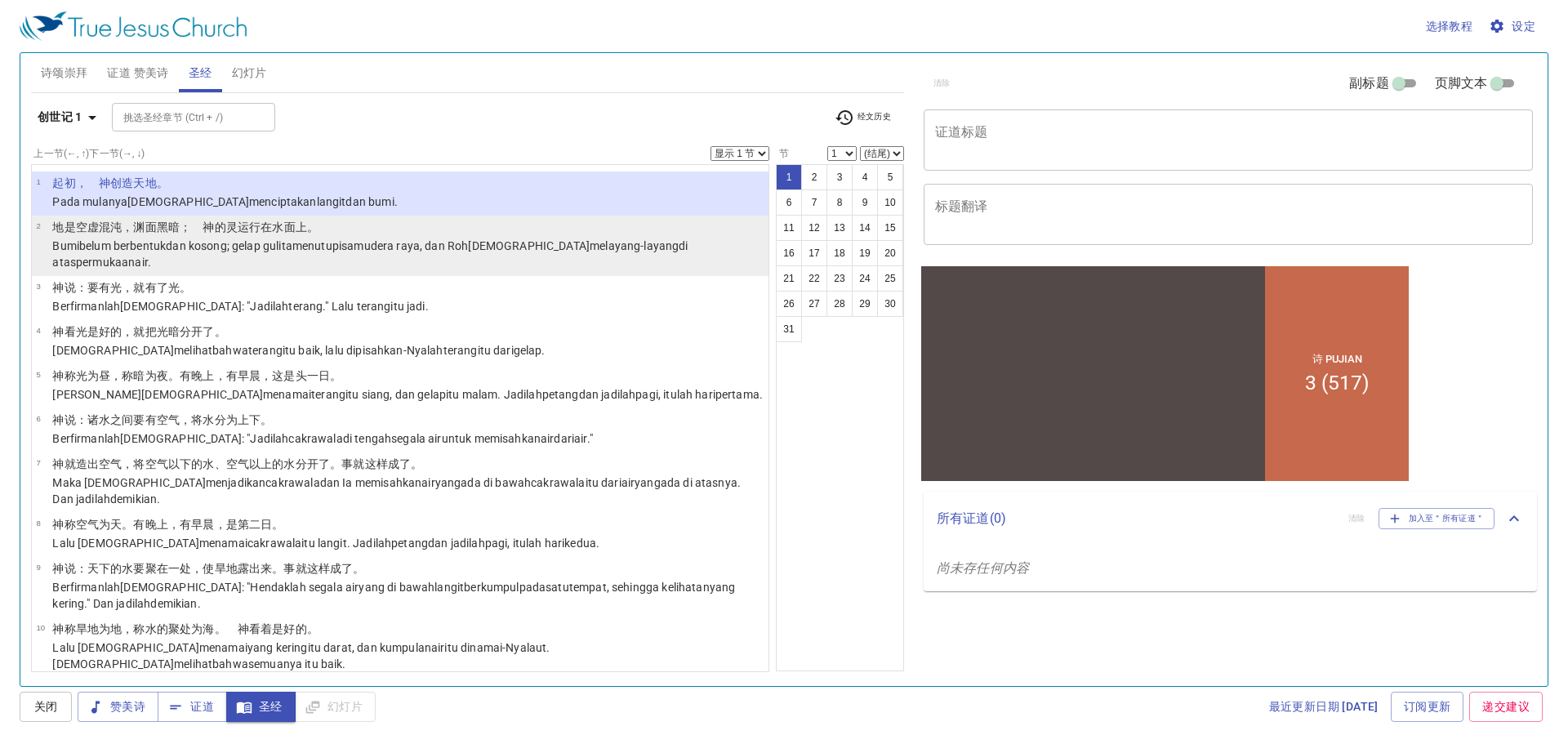
click at [347, 236] on td "地 是 空虚 混沌 ，渊 面 黑暗 ；　[DEMOGRAPHIC_DATA] 的灵 运行 在水 面 上 。" at bounding box center [408, 227] width 711 height 19
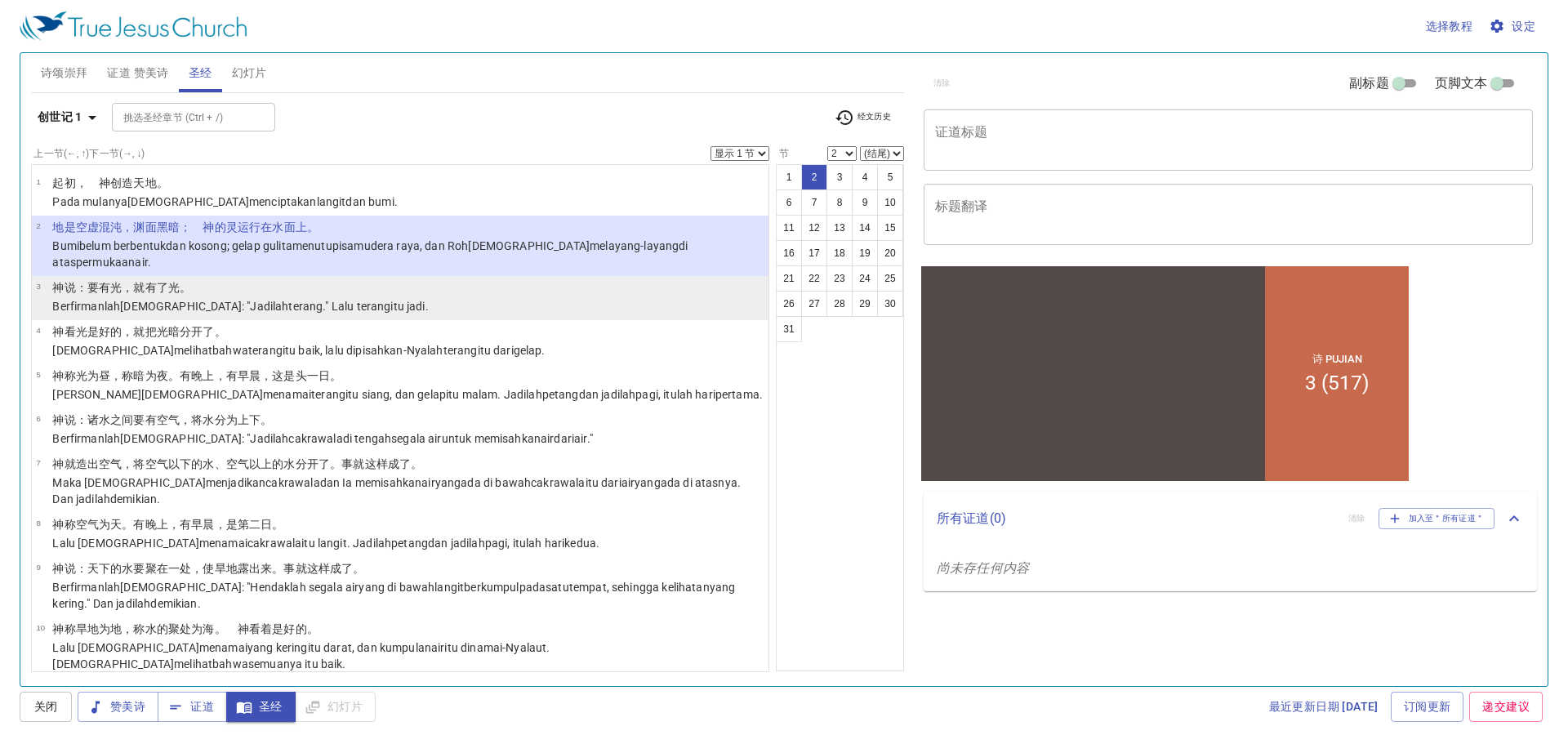
click at [253, 279] on p "[DEMOGRAPHIC_DATA] 说 ：要有 光 ，就有了光 。" at bounding box center [240, 287] width 376 height 16
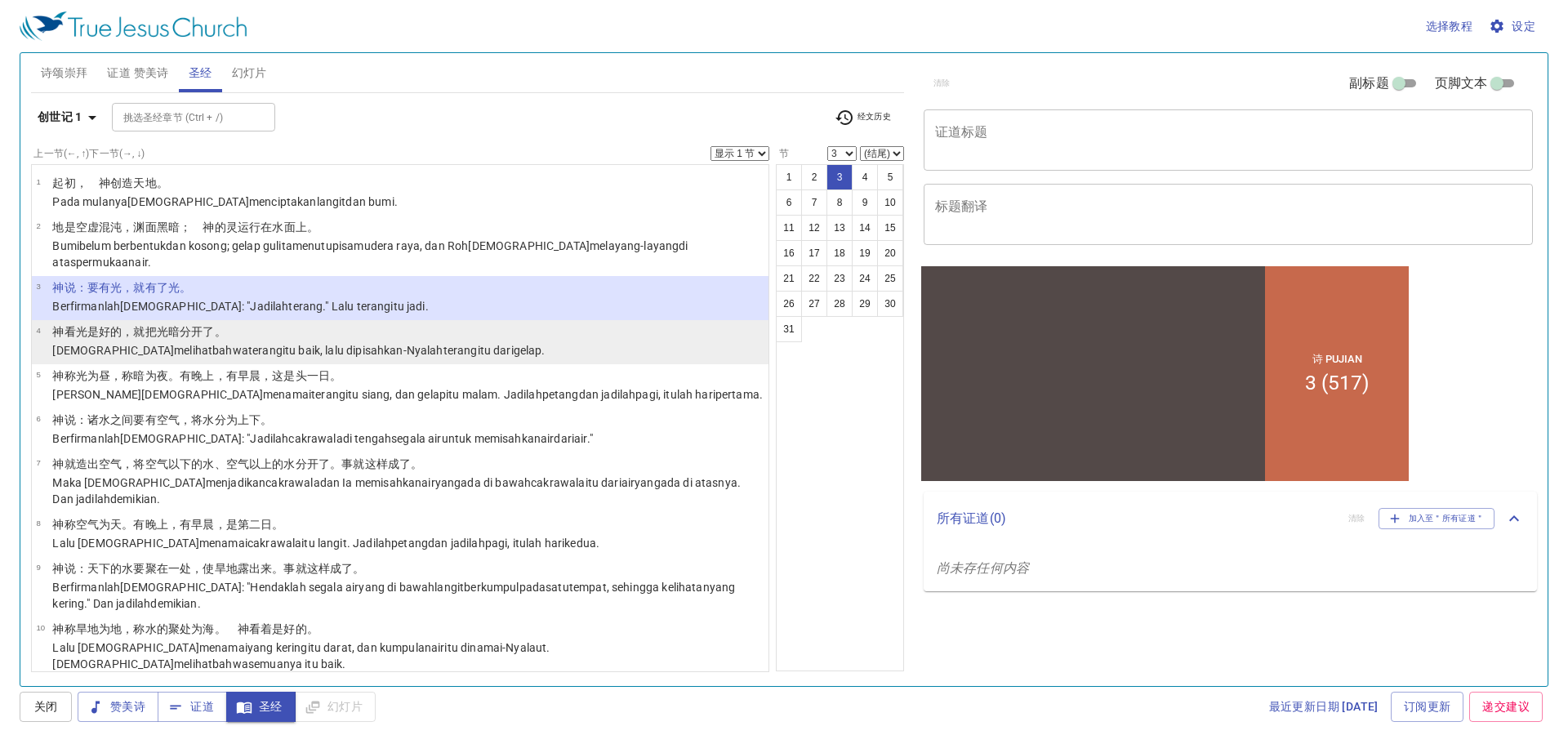
click at [538, 322] on li "4 [DEMOGRAPHIC_DATA] 看 光 是好的 ，就把光 暗 分开了 。 [DEMOGRAPHIC_DATA] melihat bahwa tera…" at bounding box center [401, 342] width 737 height 44
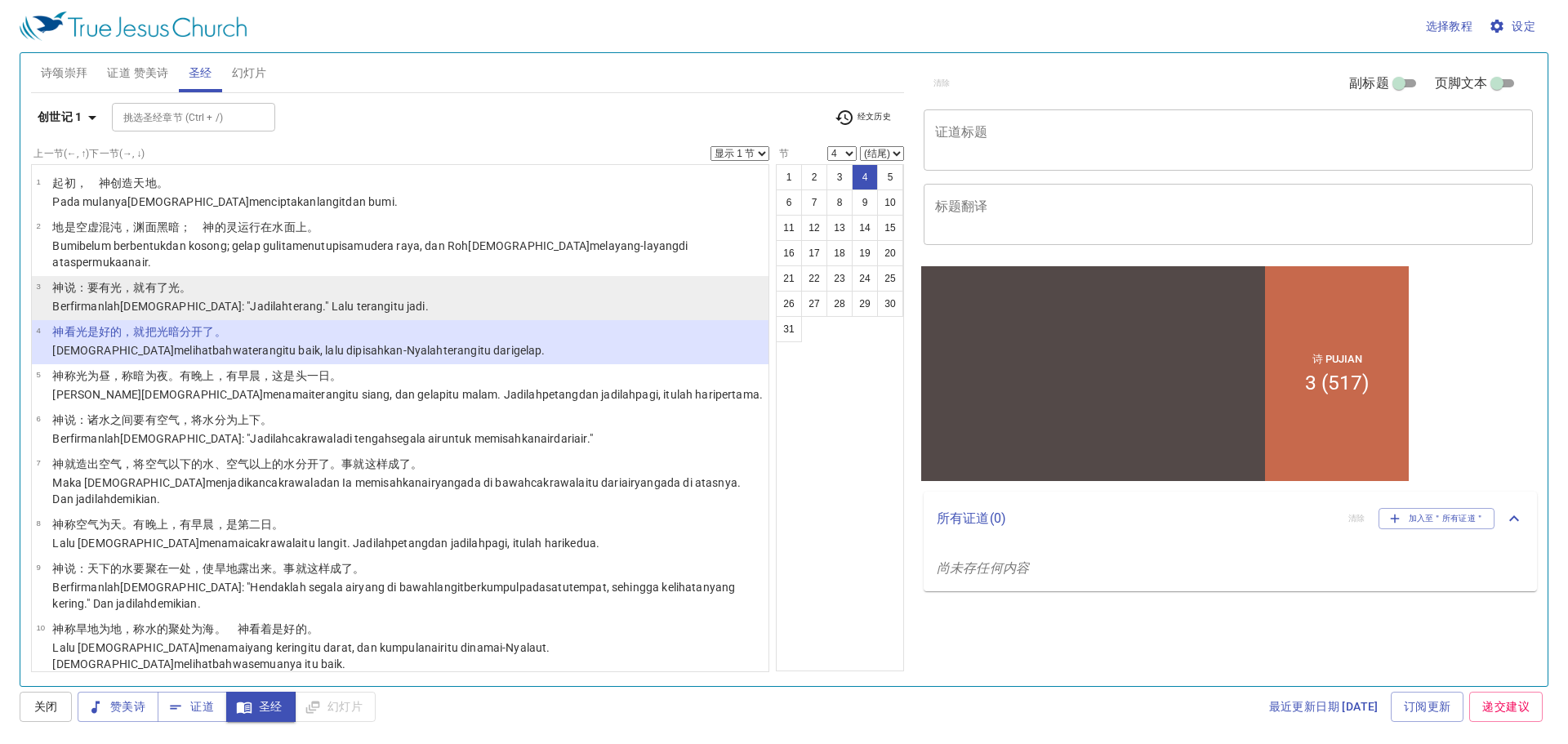
click at [530, 285] on li "3 [DEMOGRAPHIC_DATA] 说 ：要[PERSON_NAME] ，就有了光 。 Berfirmanlah [DEMOGRAPHIC_DATA] …" at bounding box center [401, 297] width 737 height 44
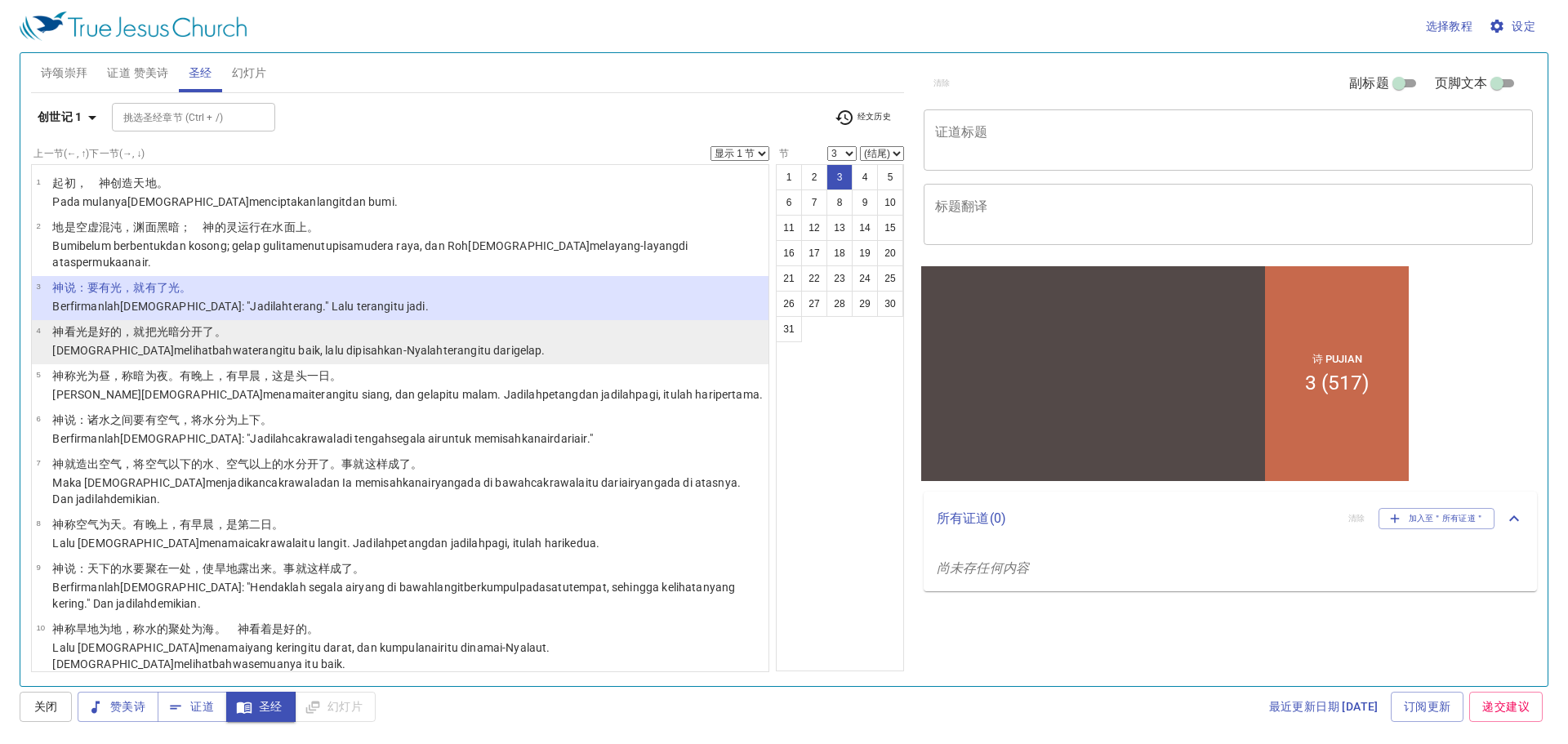
click at [525, 320] on li "4 [DEMOGRAPHIC_DATA] 看 光 是好的 ，就把光 暗 分开了 。 [DEMOGRAPHIC_DATA] melihat bahwa tera…" at bounding box center [401, 342] width 737 height 44
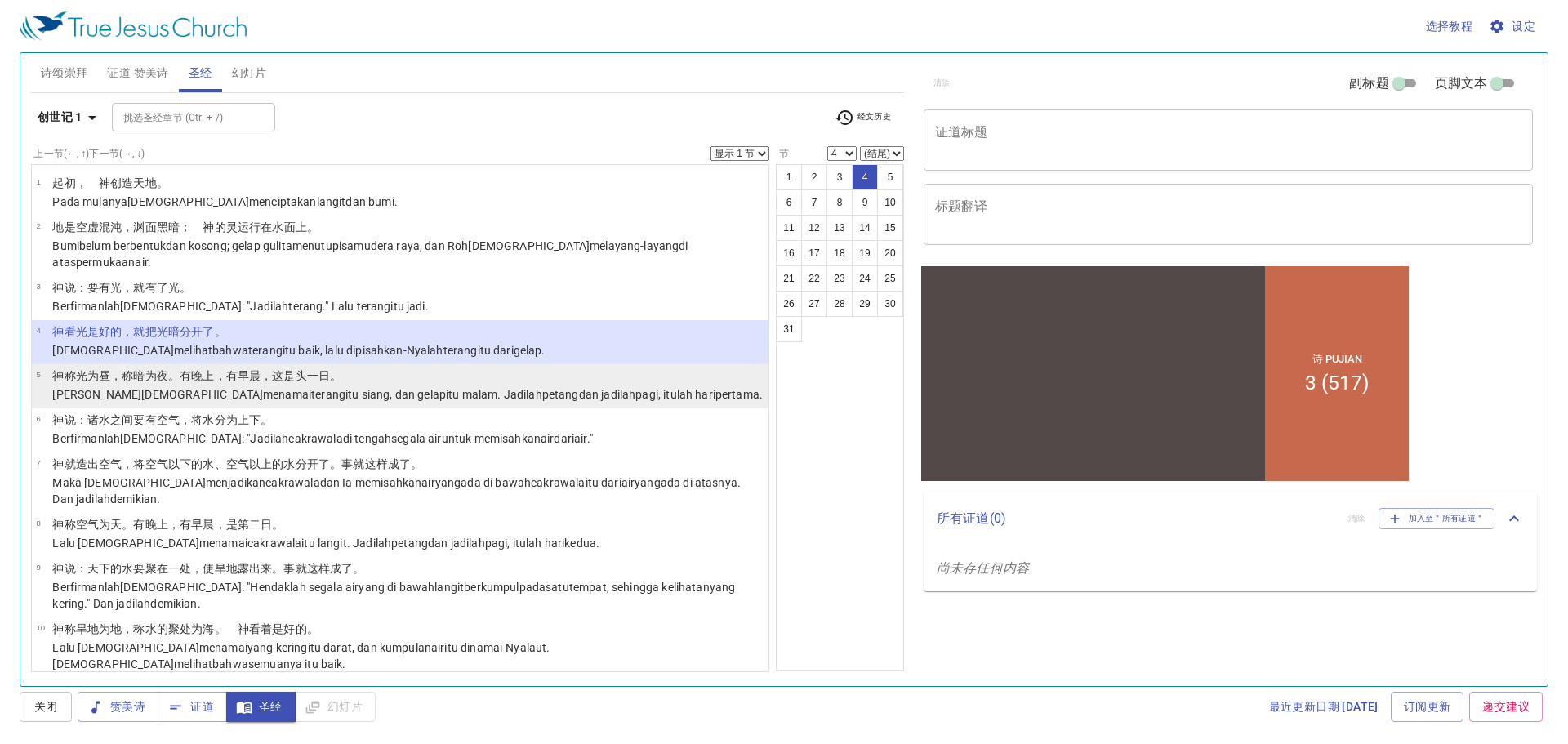
click at [390, 388] on wh3117 ", [PERSON_NAME] gelap itu malam . Jadilah petang [PERSON_NAME] jadilah pagi , i…" at bounding box center [577, 394] width 373 height 13
select select "5"
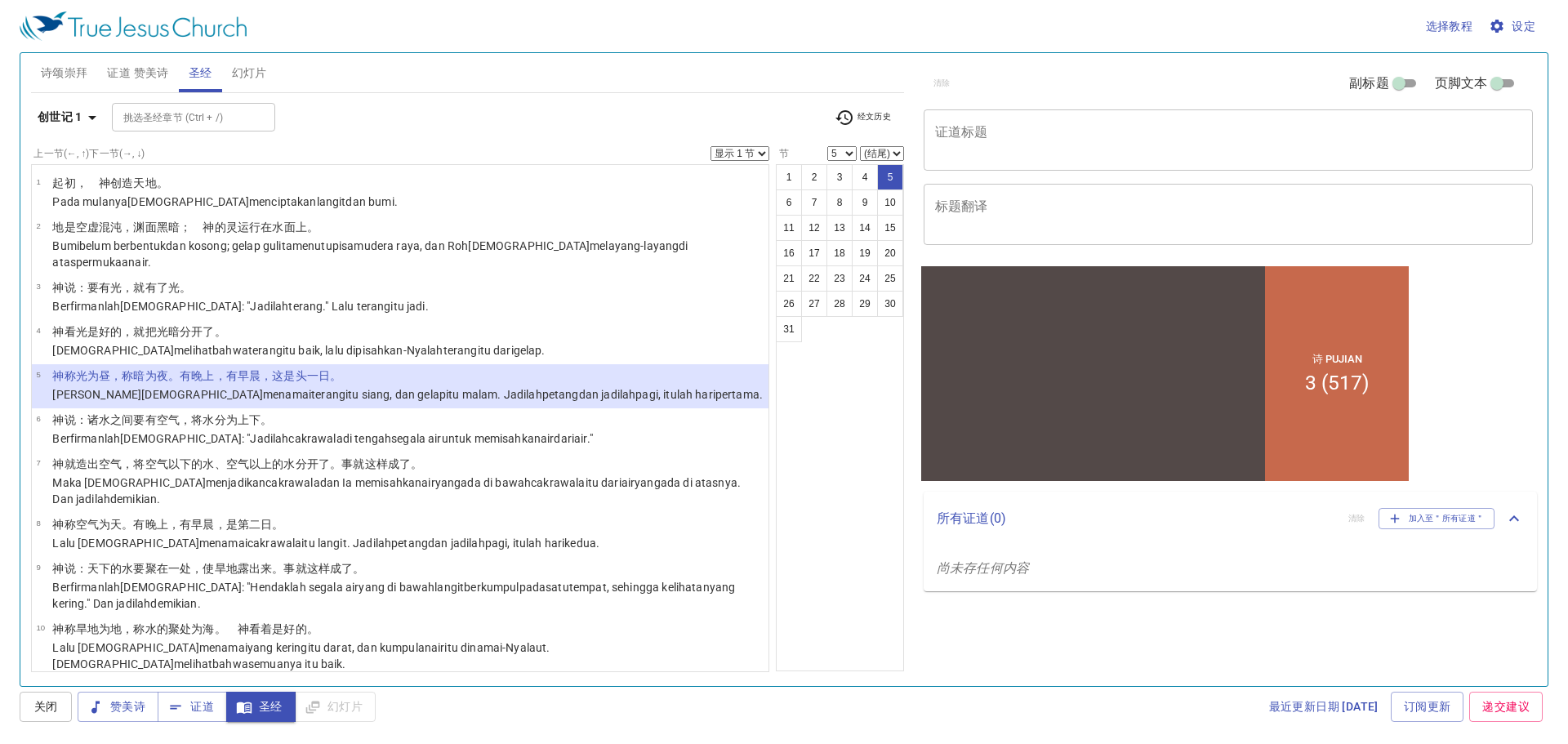
click at [1028, 566] on icon "尚未存任何内容" at bounding box center [983, 567] width 92 height 15
click at [1465, 514] on span "加入至＂所有证道＂" at bounding box center [1437, 518] width 95 height 14
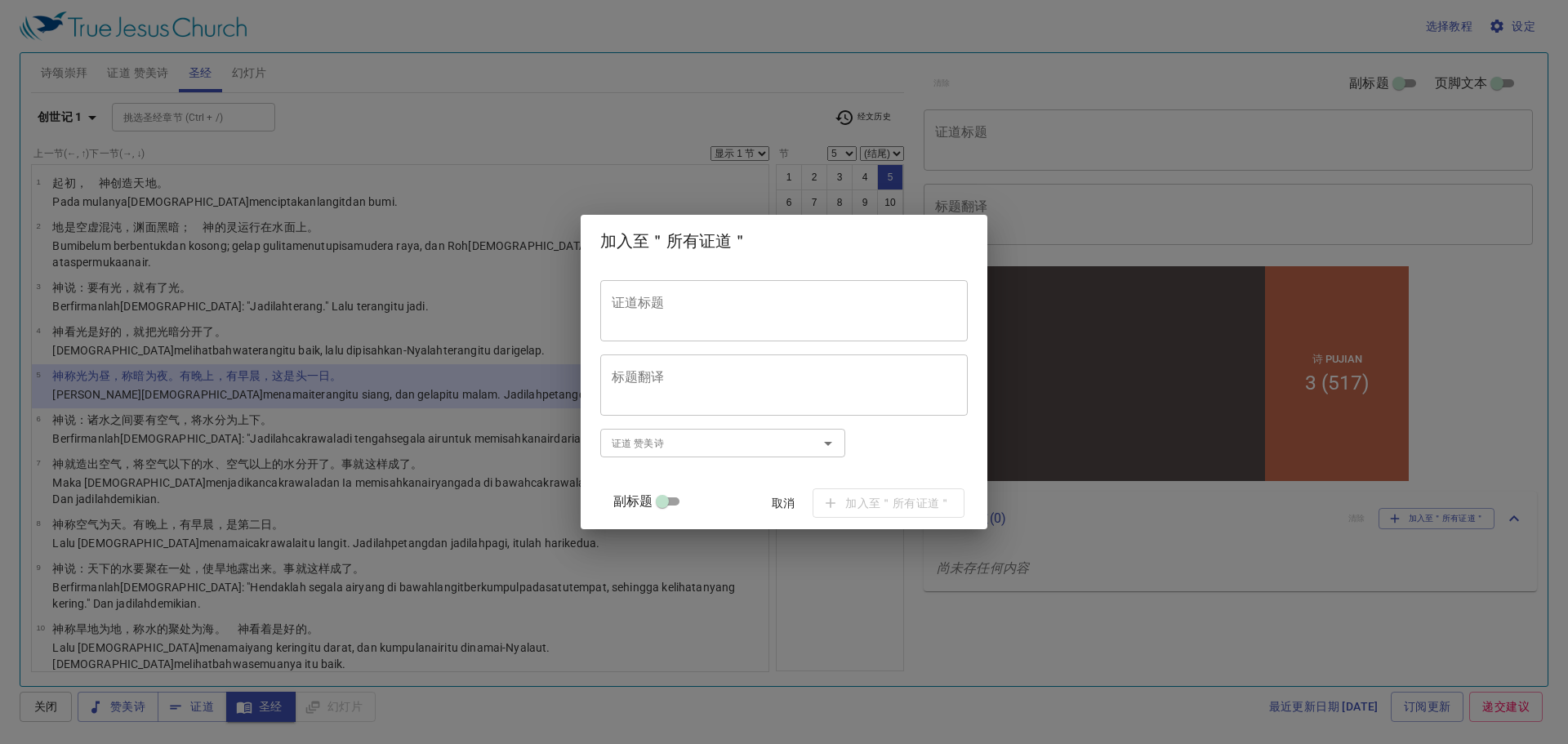
click at [681, 451] on input "证道 赞美诗" at bounding box center [699, 442] width 187 height 19
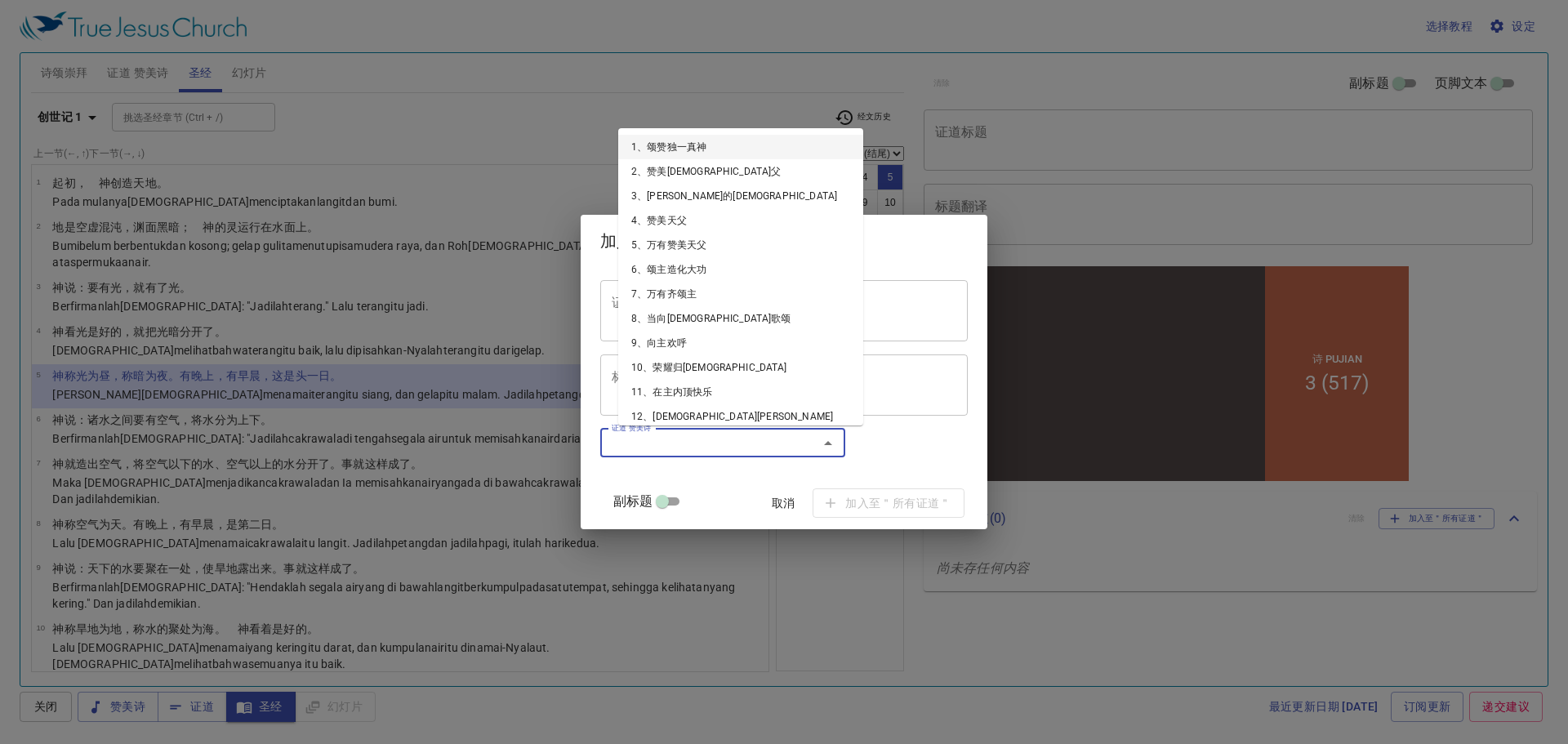
click at [681, 451] on input "证道 赞美诗" at bounding box center [699, 442] width 187 height 19
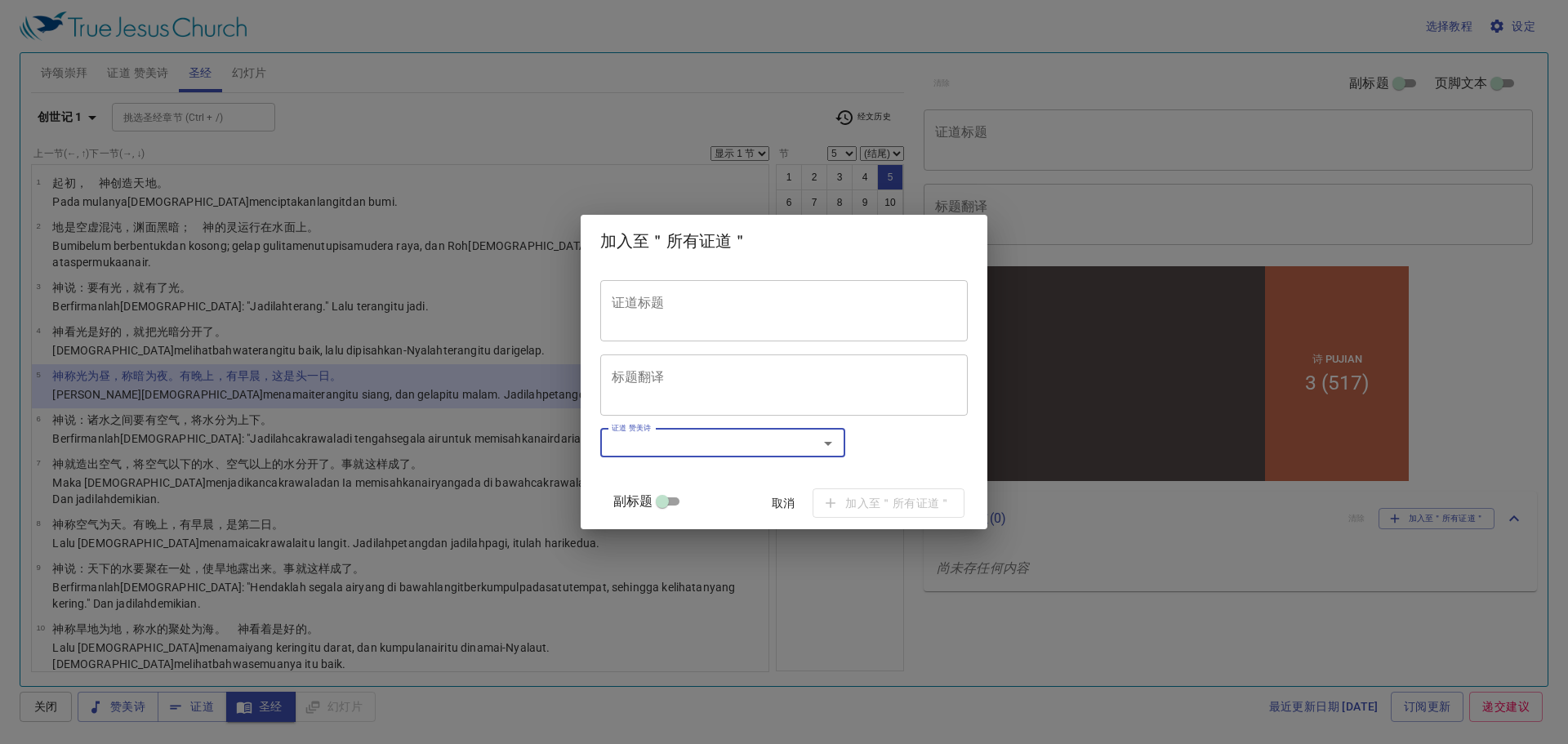
click at [698, 313] on textarea "证道标题" at bounding box center [784, 310] width 344 height 31
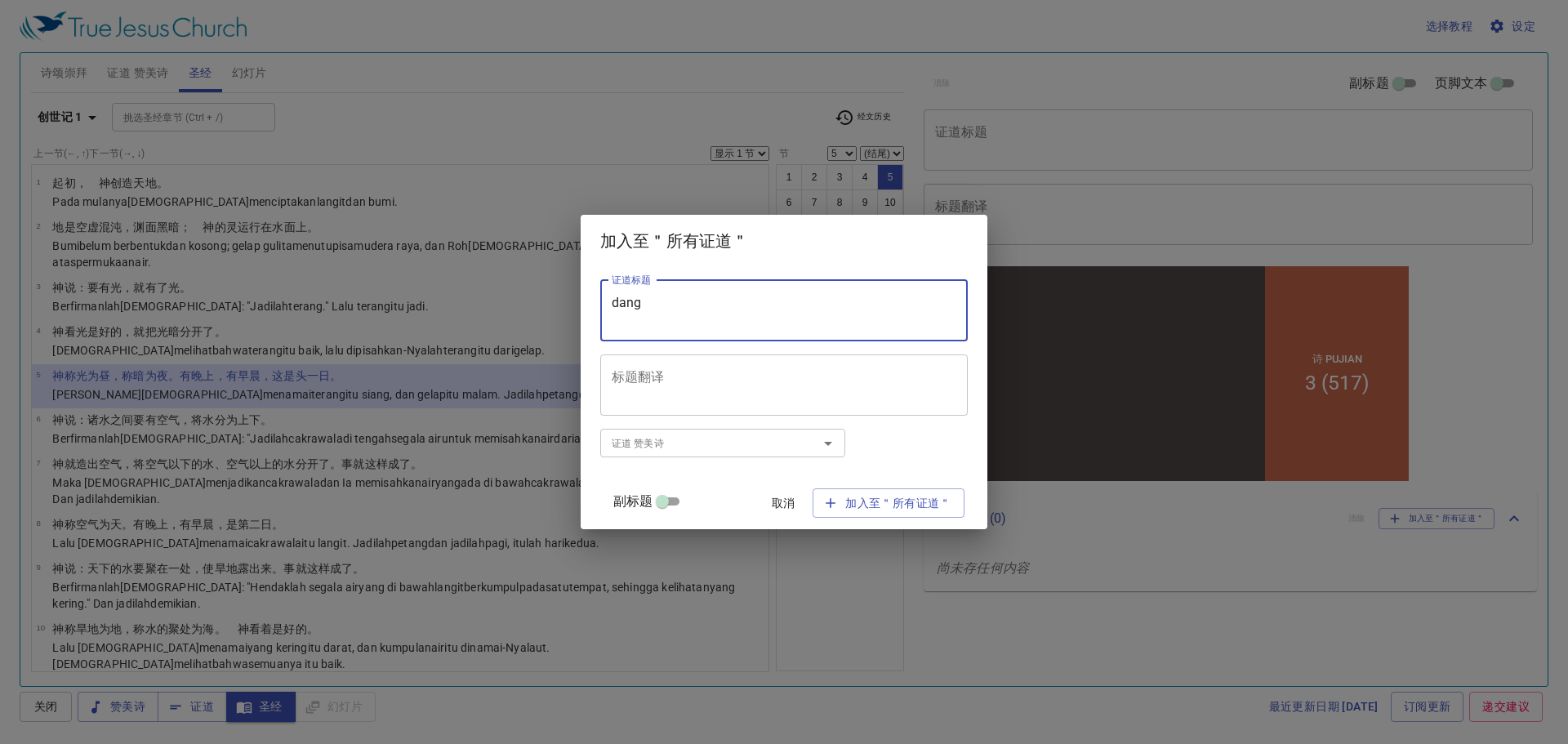
type textarea "dang"
click at [687, 381] on textarea "标题翻译" at bounding box center [784, 384] width 344 height 31
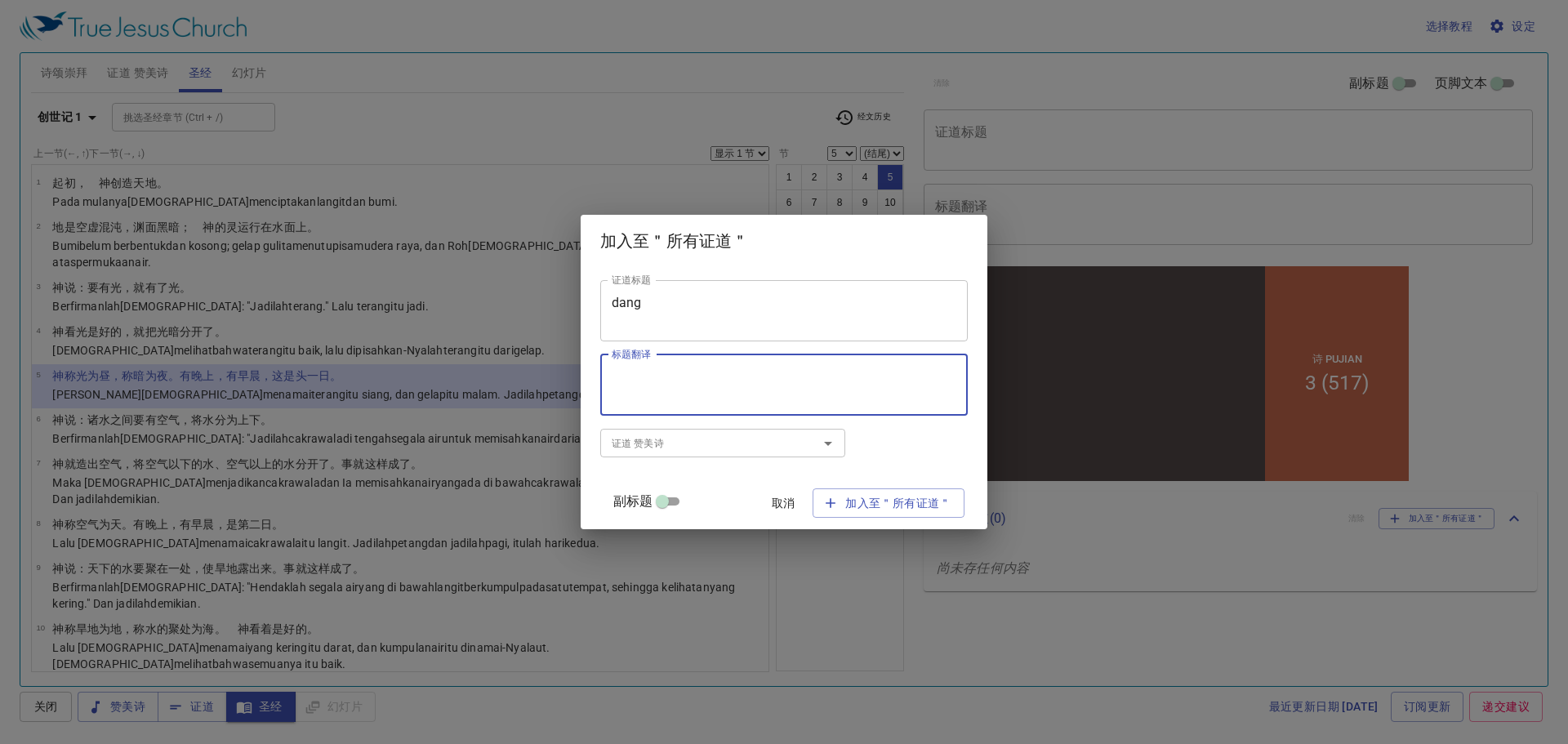
type textarea "f"
type textarea "dANG"
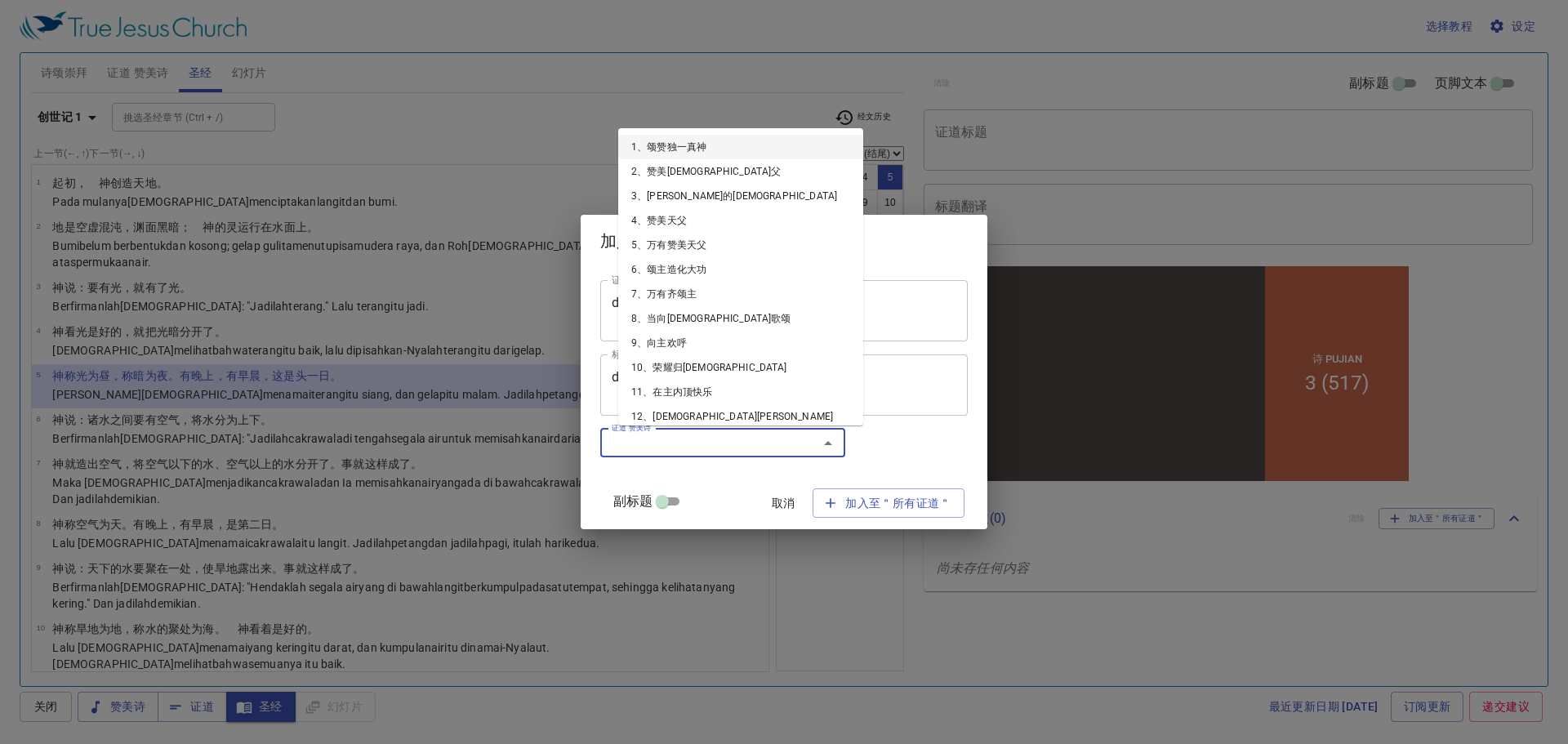
click at [690, 435] on input "证道 赞美诗" at bounding box center [699, 442] width 187 height 19
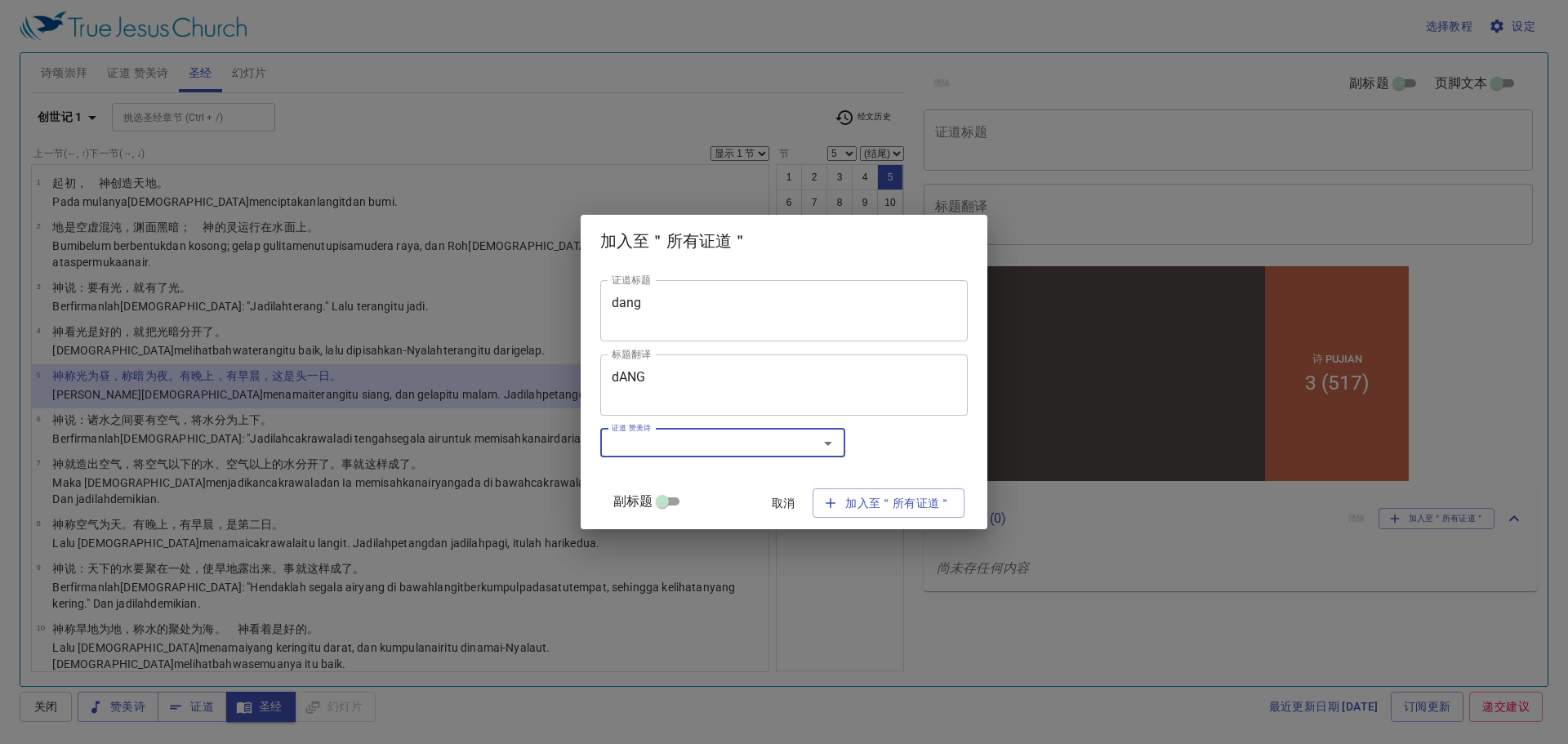
click at [686, 507] on input "副标题" at bounding box center [662, 505] width 59 height 20
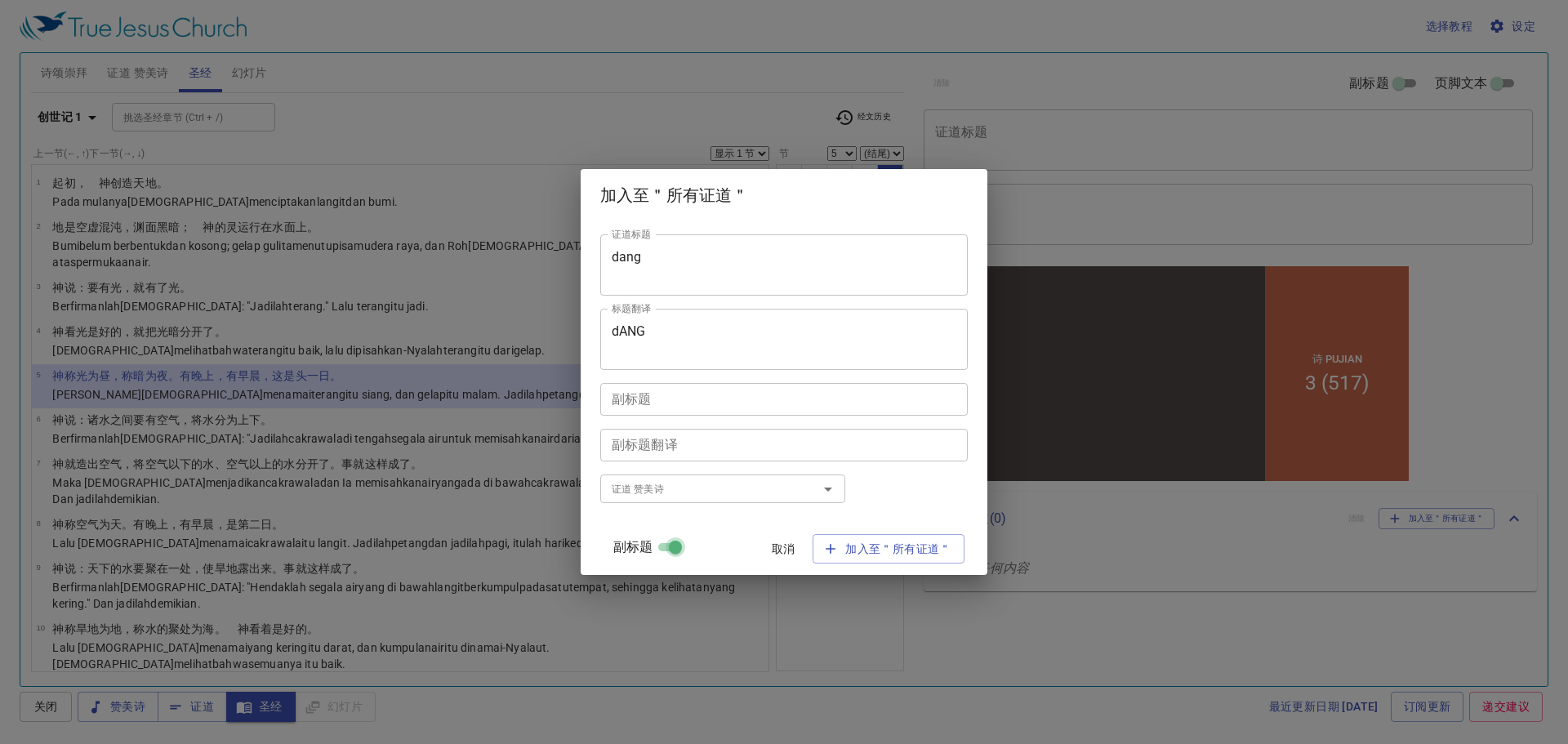
click at [692, 549] on input "副标题" at bounding box center [676, 550] width 59 height 20
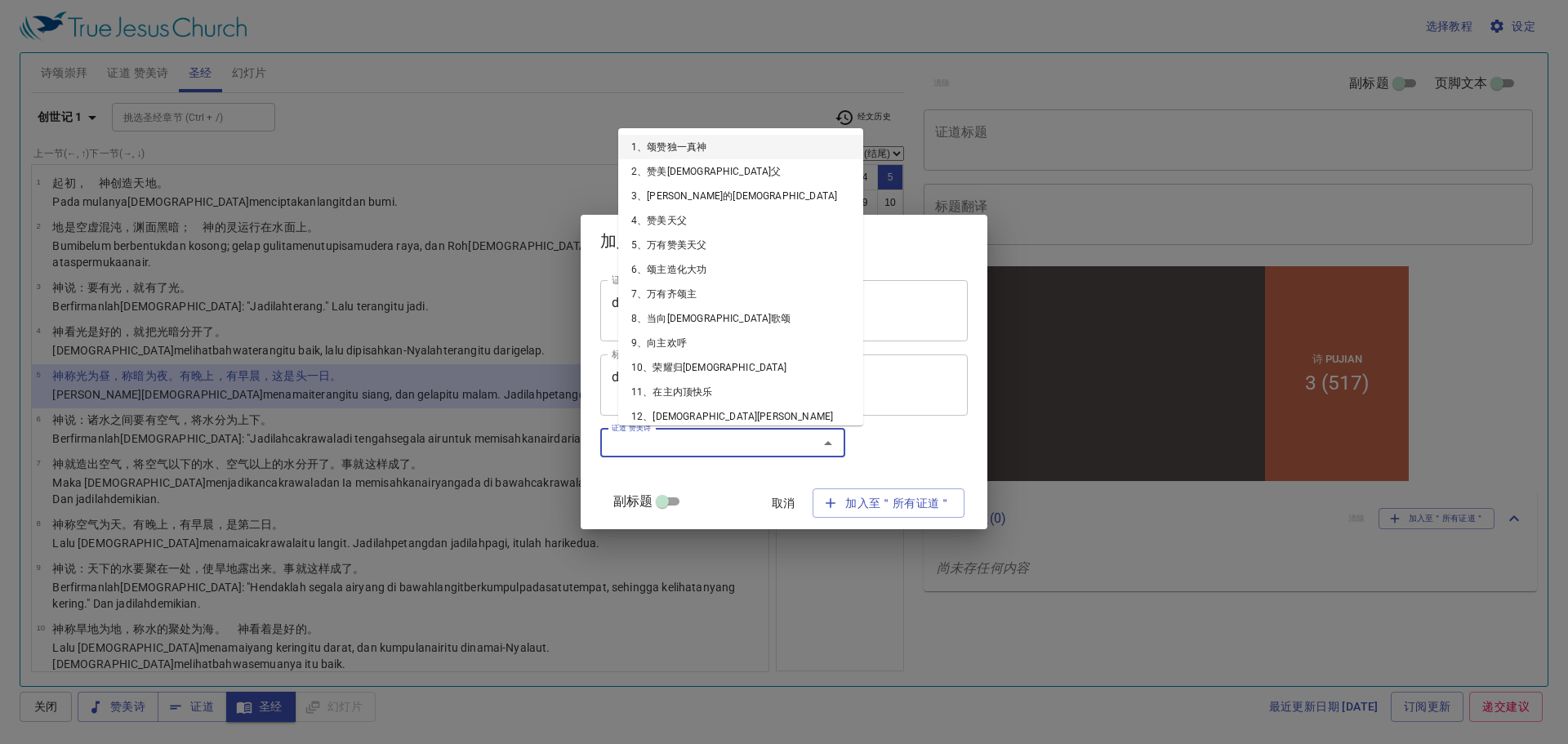
click at [686, 448] on input "证道 赞美诗" at bounding box center [699, 442] width 187 height 19
click at [689, 438] on input "证道 赞美诗" at bounding box center [699, 442] width 187 height 19
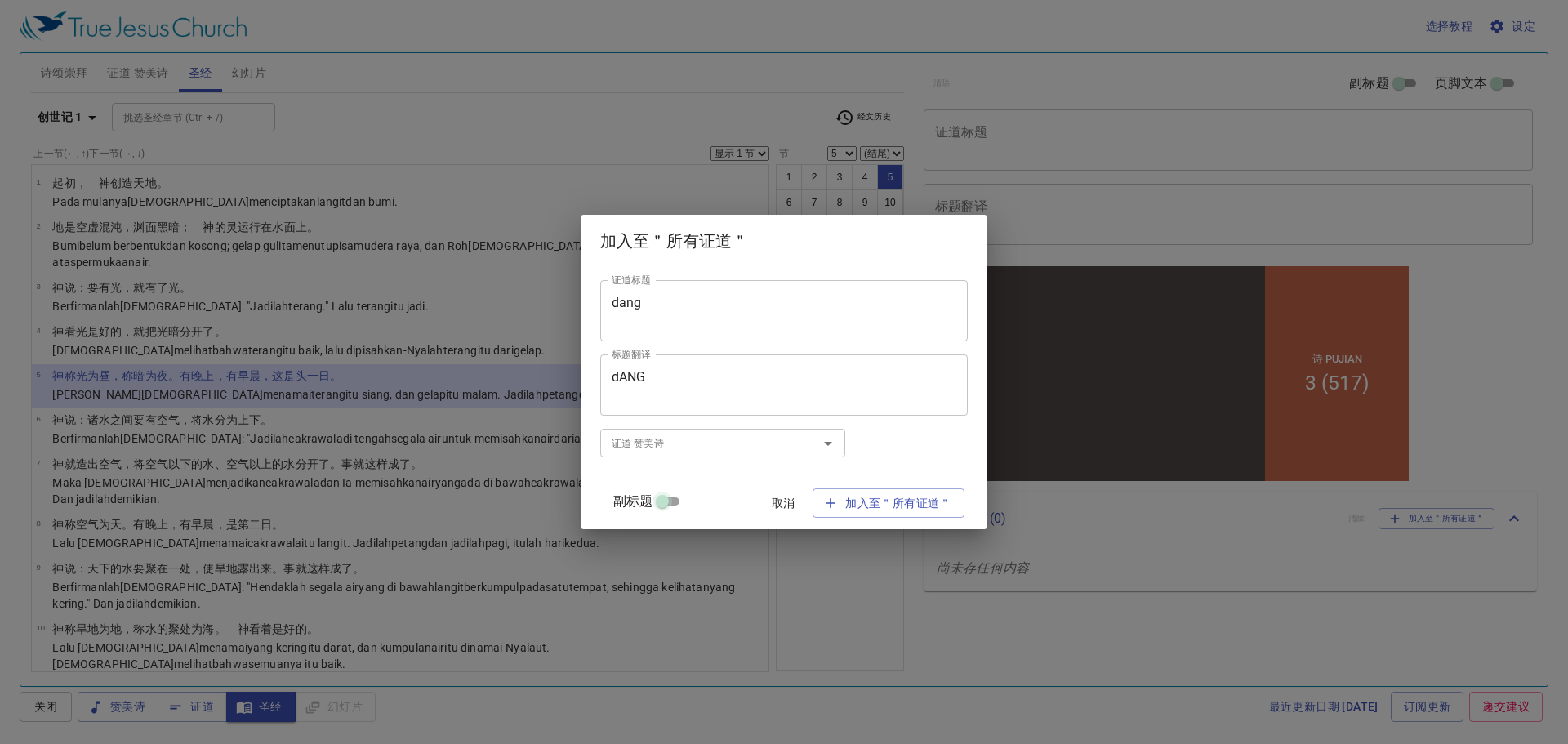
click at [679, 497] on input "副标题" at bounding box center [662, 505] width 59 height 20
checkbox input "true"
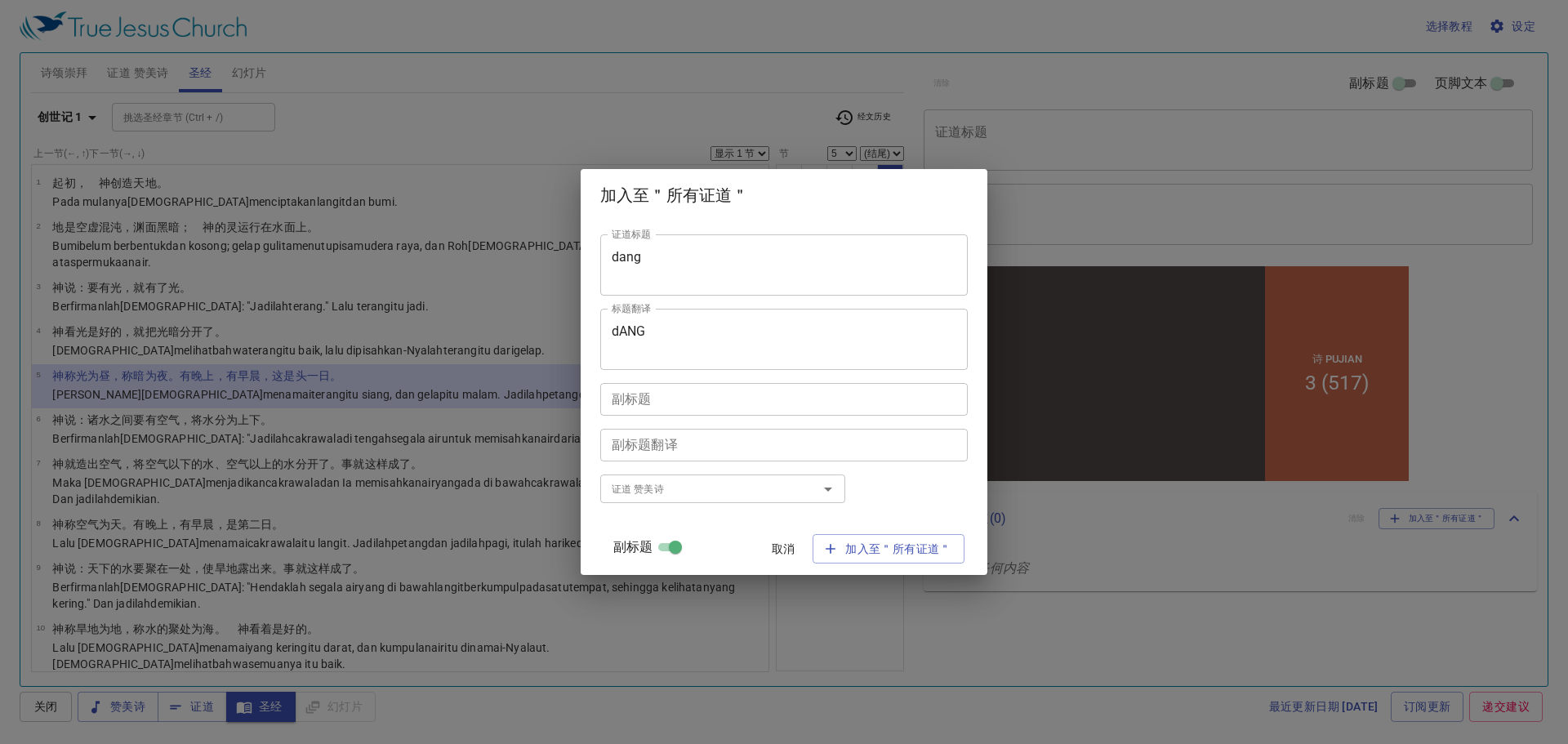
click at [691, 408] on div "副标题" at bounding box center [784, 399] width 368 height 33
type textarea "DANG"
click at [691, 442] on textarea "副标题翻译" at bounding box center [784, 444] width 344 height 15
type textarea "DANG"
click at [726, 519] on div "证道标题 dang 证道标题 标题翻译 dANG 标题翻译 副标题 DANG 副标题 副标题翻译 DANG 副标题翻译 证道 赞美诗 证道 赞美诗 副标题 取…" at bounding box center [784, 398] width 368 height 341
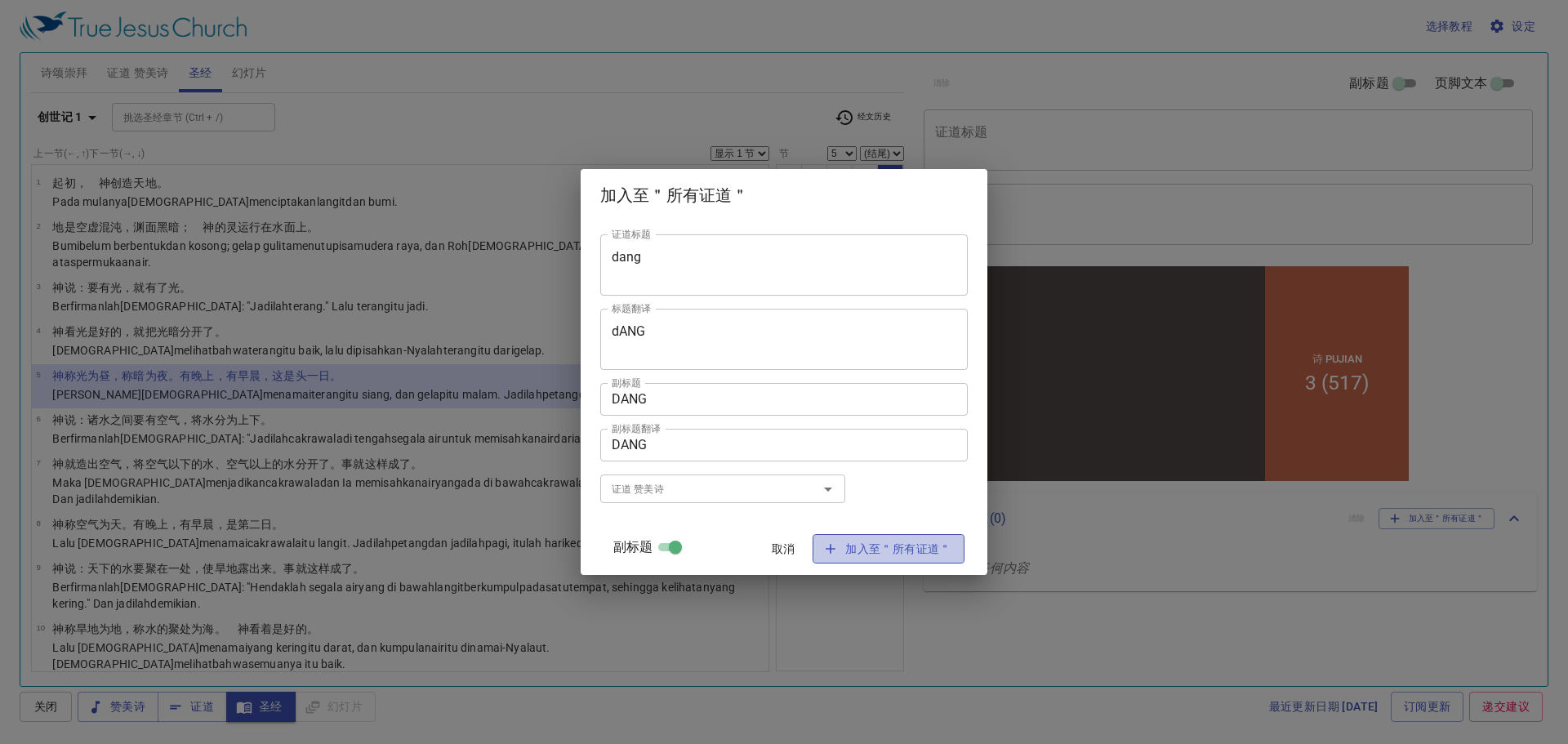
click at [834, 549] on span "加入至＂所有证道＂" at bounding box center [888, 549] width 126 height 21
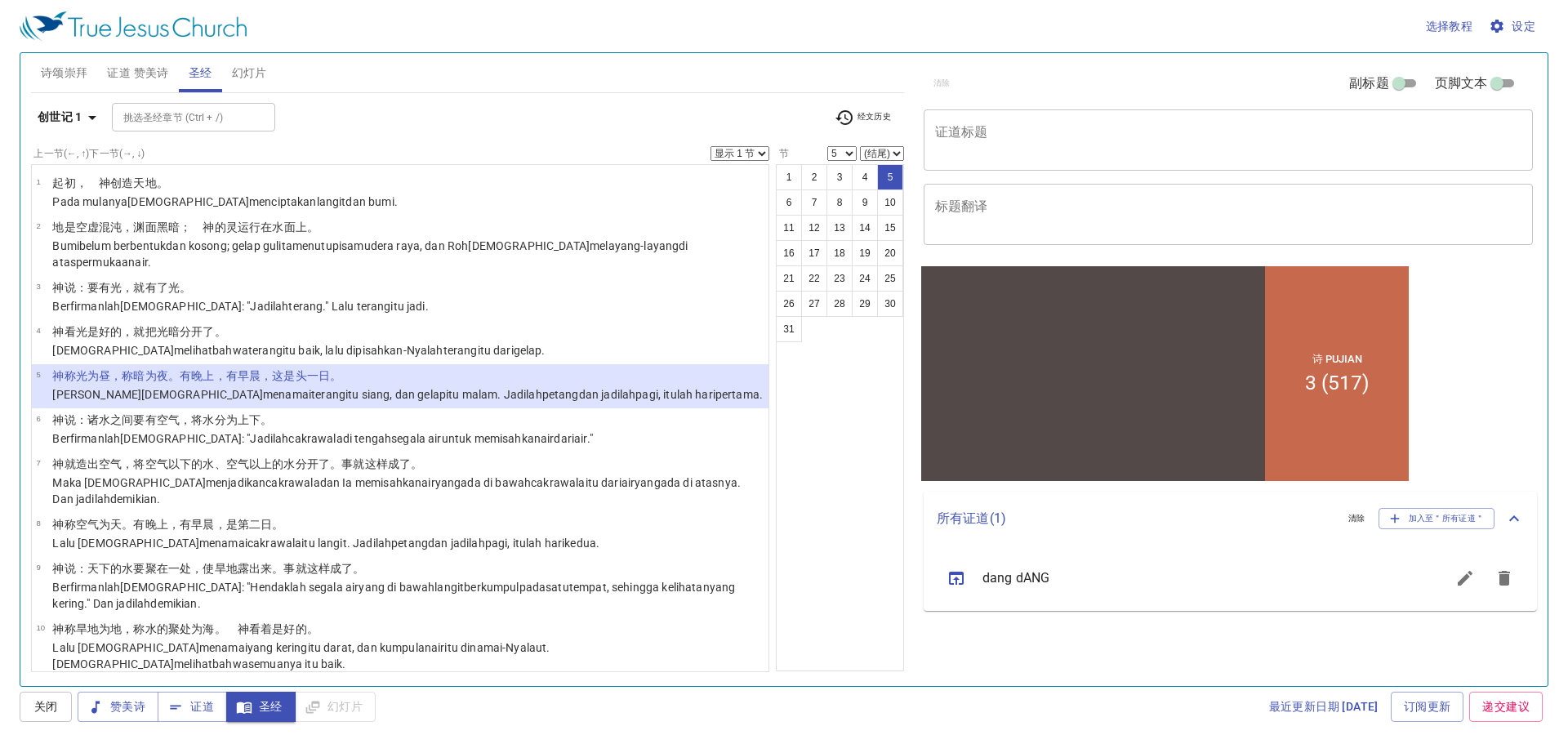
click at [1034, 583] on span "dang dANG" at bounding box center [1194, 578] width 424 height 20
drag, startPoint x: 1034, startPoint y: 583, endPoint x: 978, endPoint y: 579, distance: 56.1
click at [978, 579] on ul "dang dANG" at bounding box center [1230, 577] width 613 height 65
click at [1496, 577] on icon "sermon lineup list" at bounding box center [1505, 578] width 20 height 20
click at [1500, 78] on input "页脚文本" at bounding box center [1497, 87] width 59 height 20
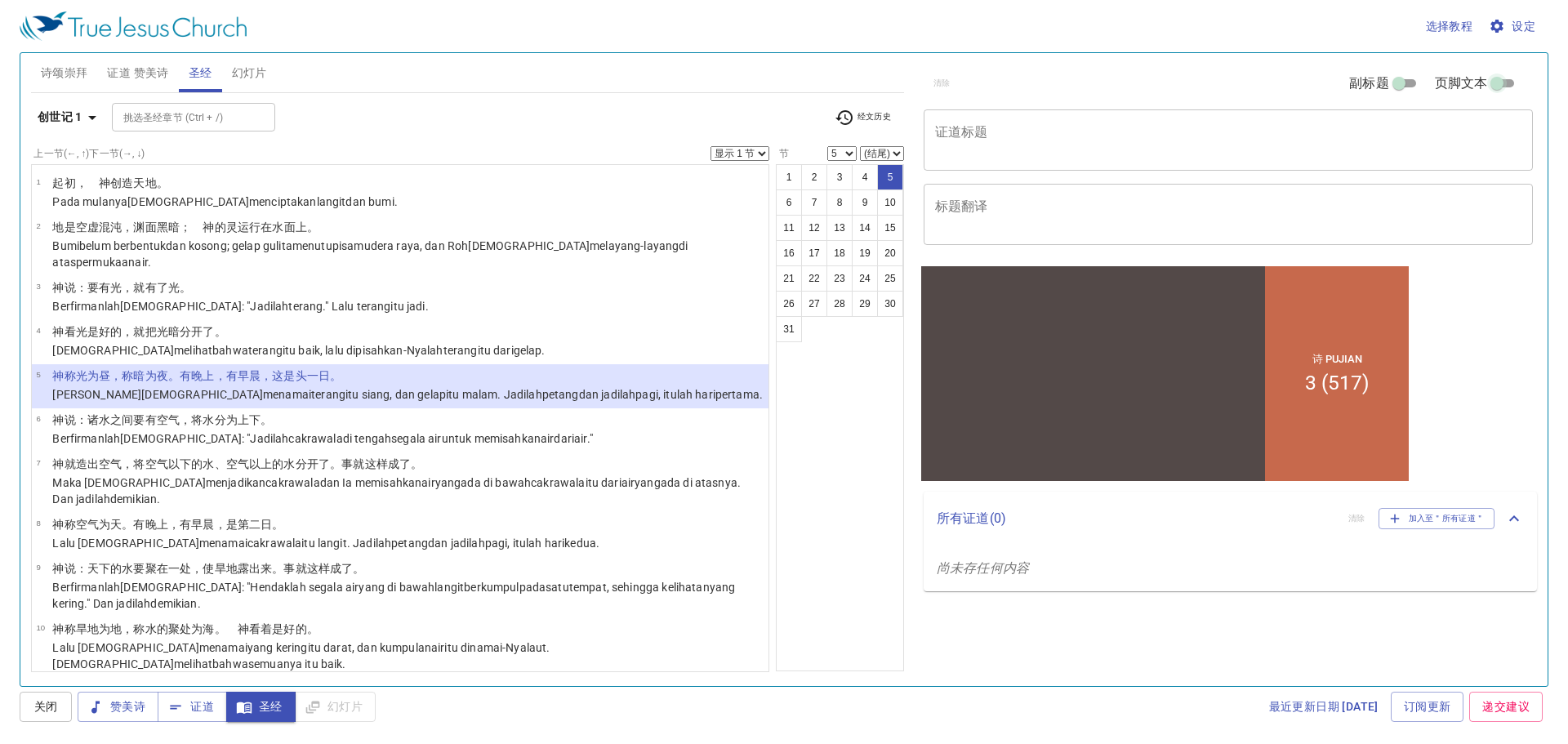
checkbox input "true"
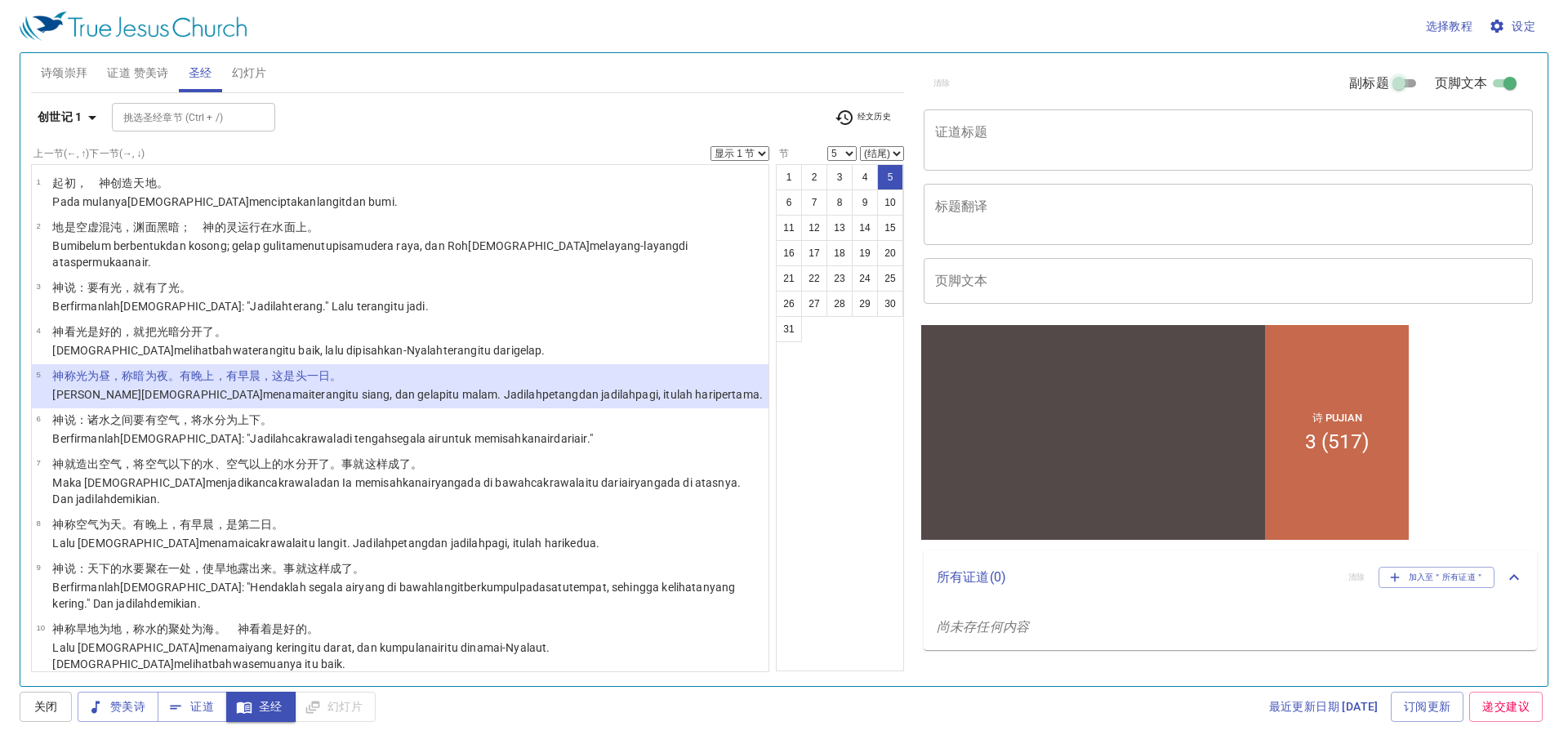
click at [1409, 80] on input "副标题" at bounding box center [1399, 87] width 59 height 20
checkbox input "true"
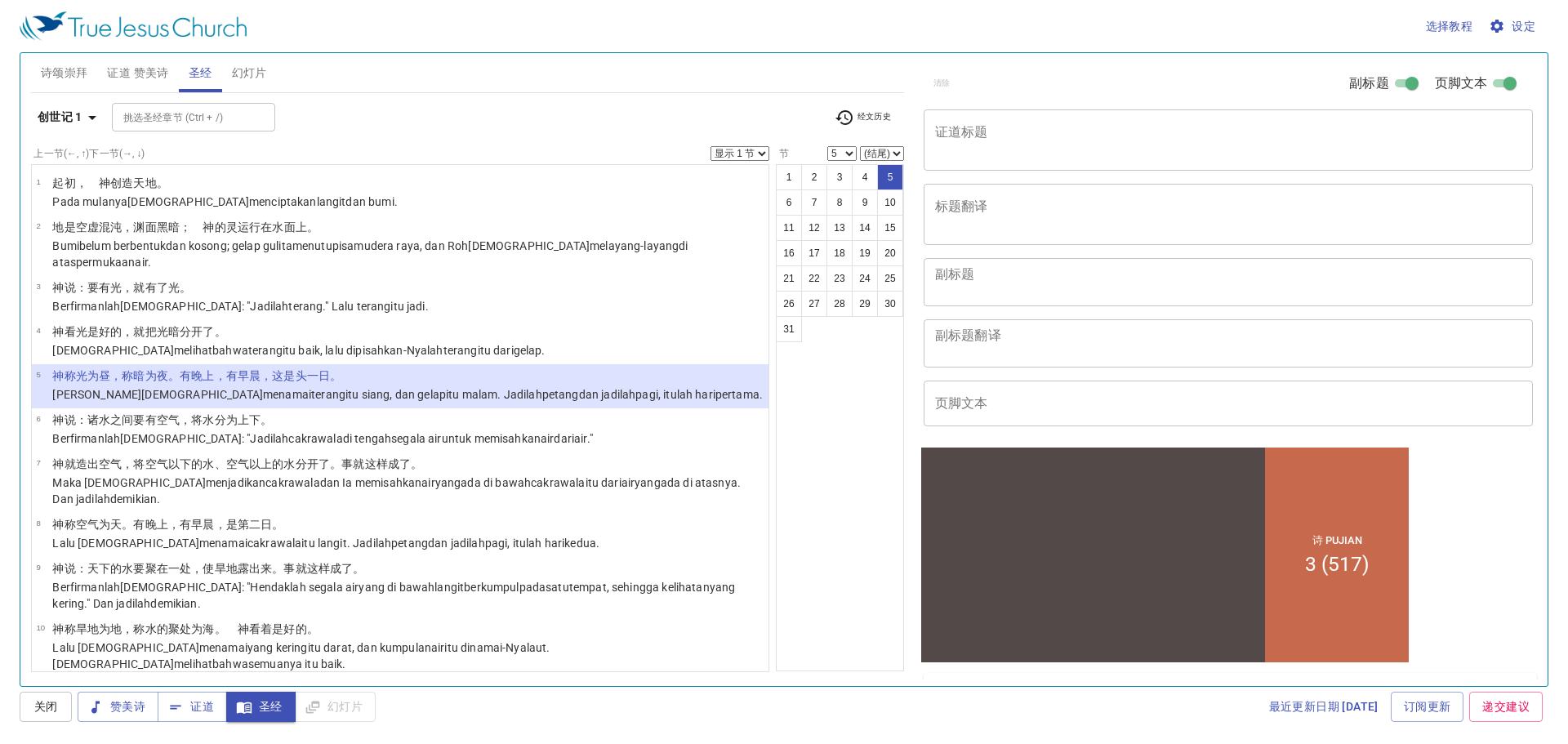
click at [256, 62] on button "幻灯片" at bounding box center [249, 72] width 54 height 39
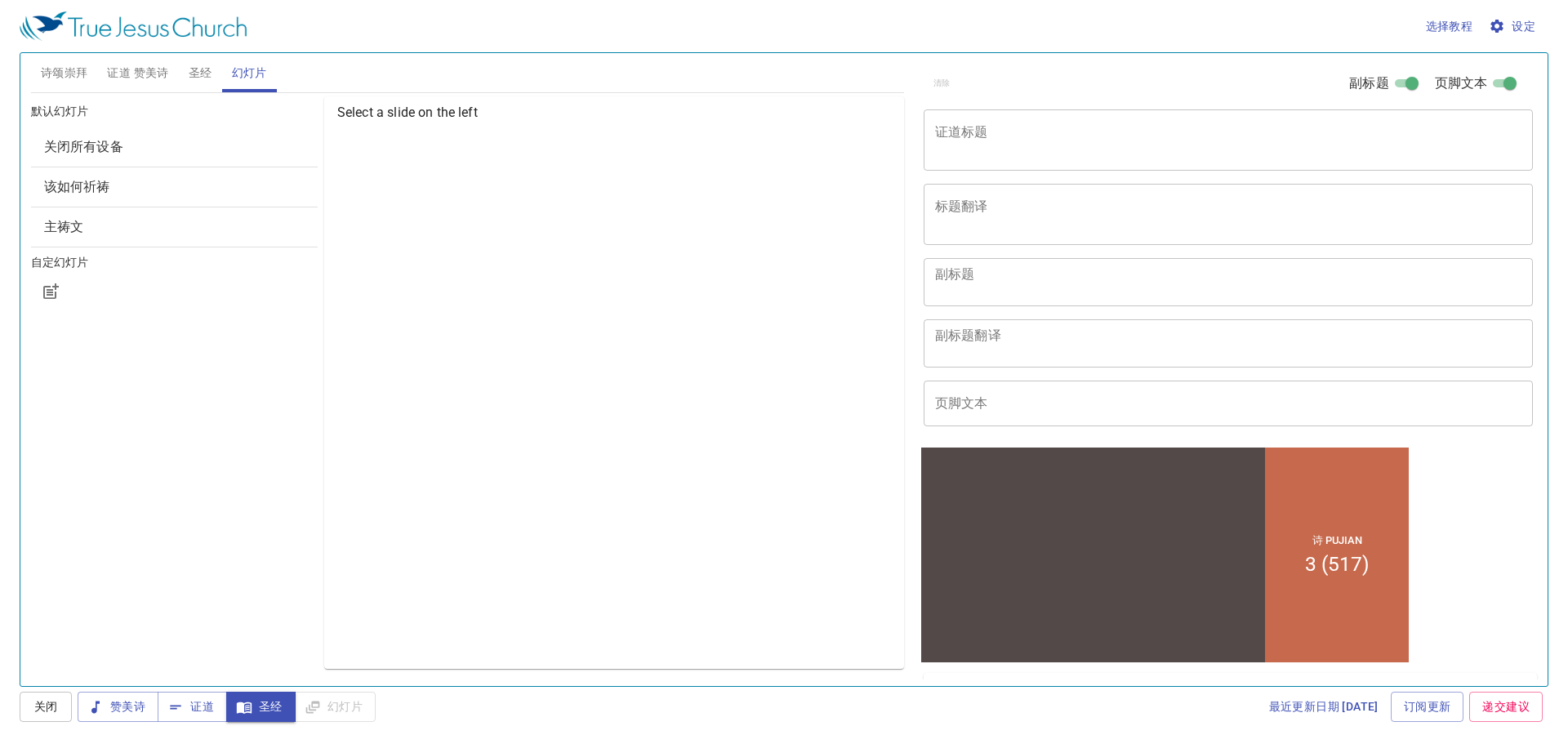
click at [414, 112] on p "Select a slide on the left" at bounding box center [618, 112] width 560 height 20
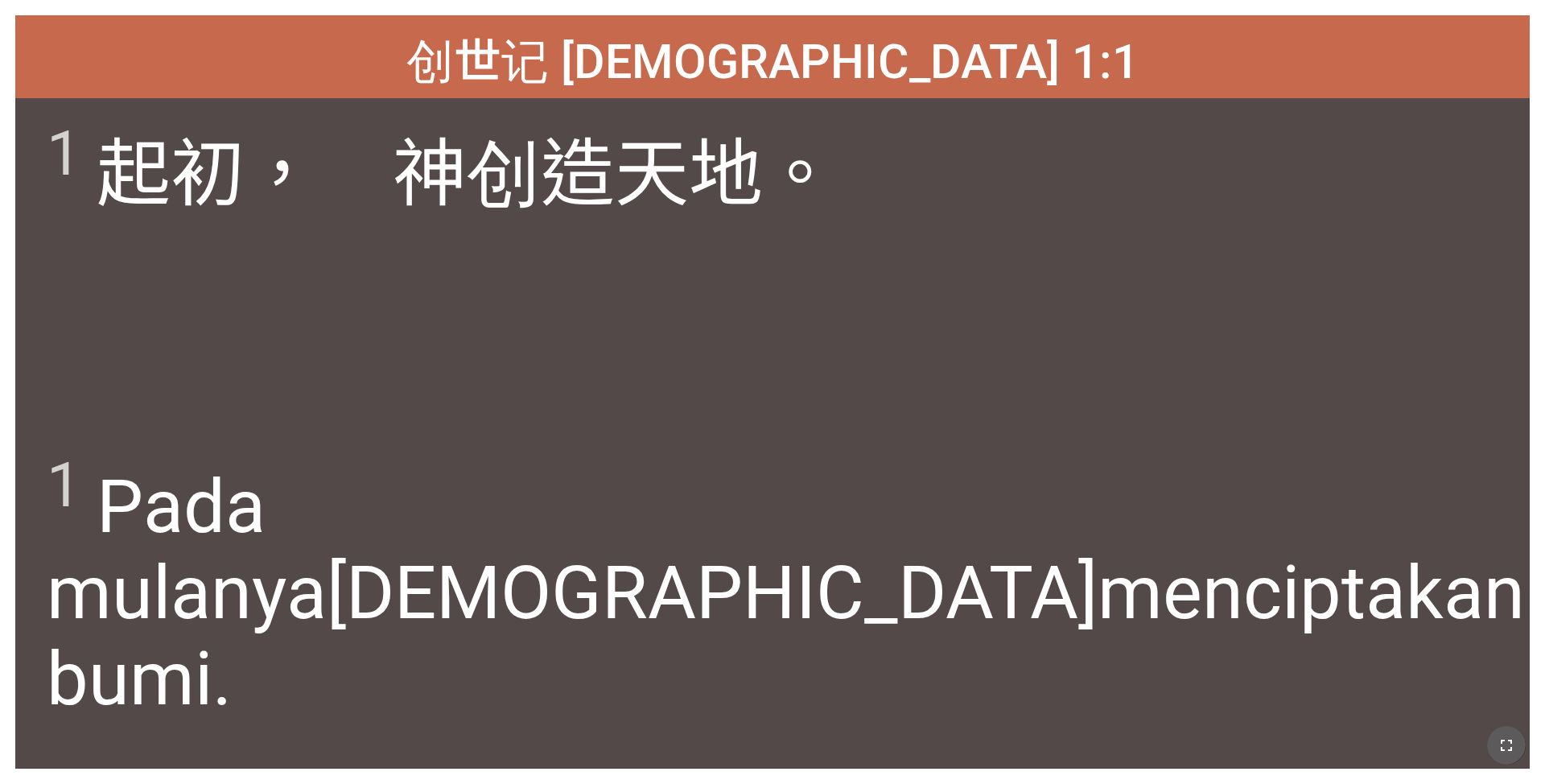
click at [643, 513] on icon "button" at bounding box center [1507, 745] width 19 height 19
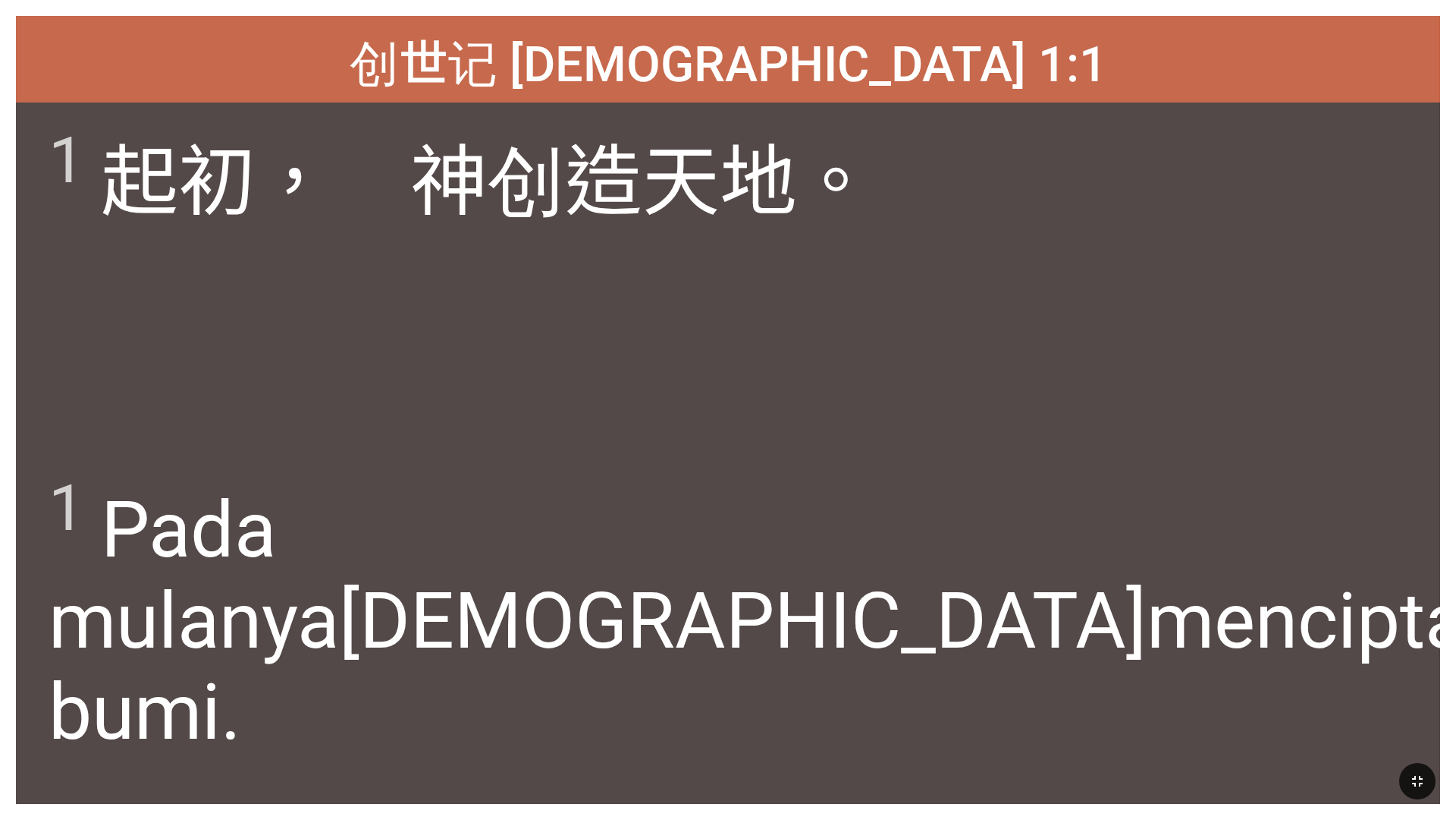
click at [606, 484] on button "button" at bounding box center [1418, 781] width 36 height 36
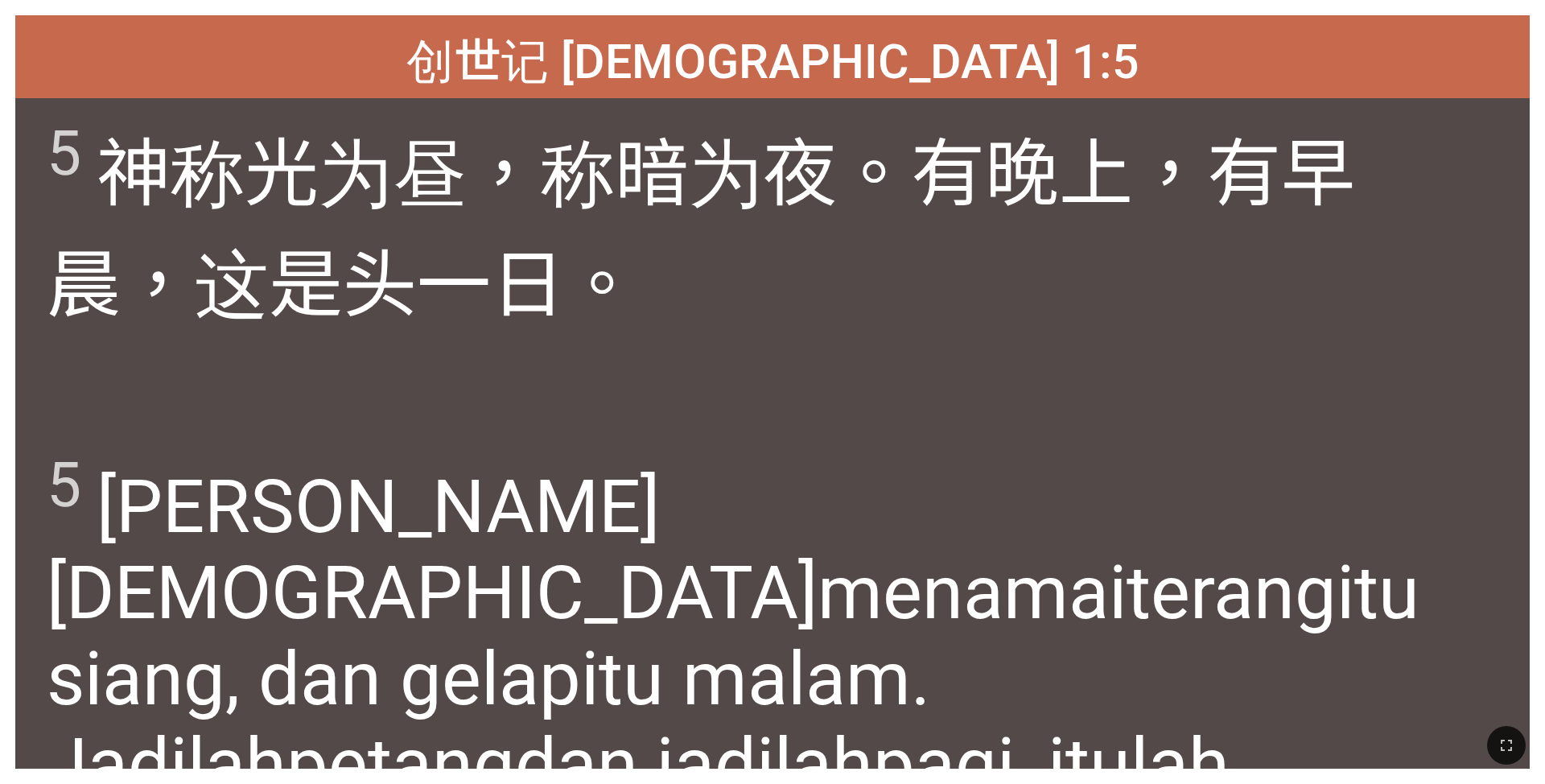
drag, startPoint x: 850, startPoint y: 419, endPoint x: 768, endPoint y: 396, distance: 85.2
click at [643, 395] on div "5 神 称 光 为昼 ，称 暗 为夜 。有晚上 ，有早晨 ，这是头一 日 。" at bounding box center [772, 266] width 1515 height 336
